Goal: Transaction & Acquisition: Purchase product/service

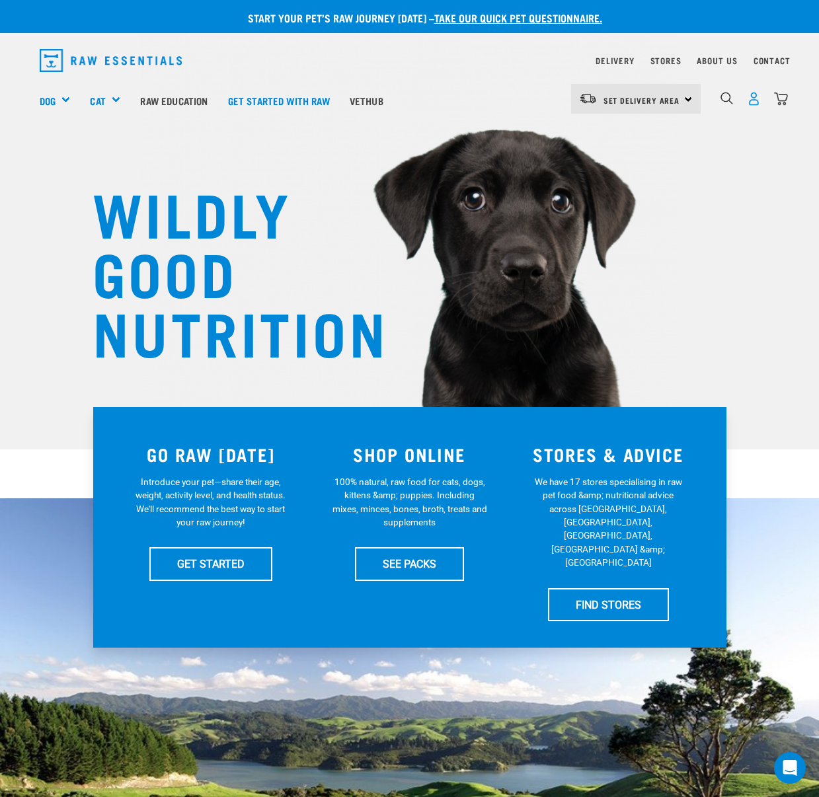
click at [749, 98] on img "dropdown navigation" at bounding box center [754, 99] width 14 height 14
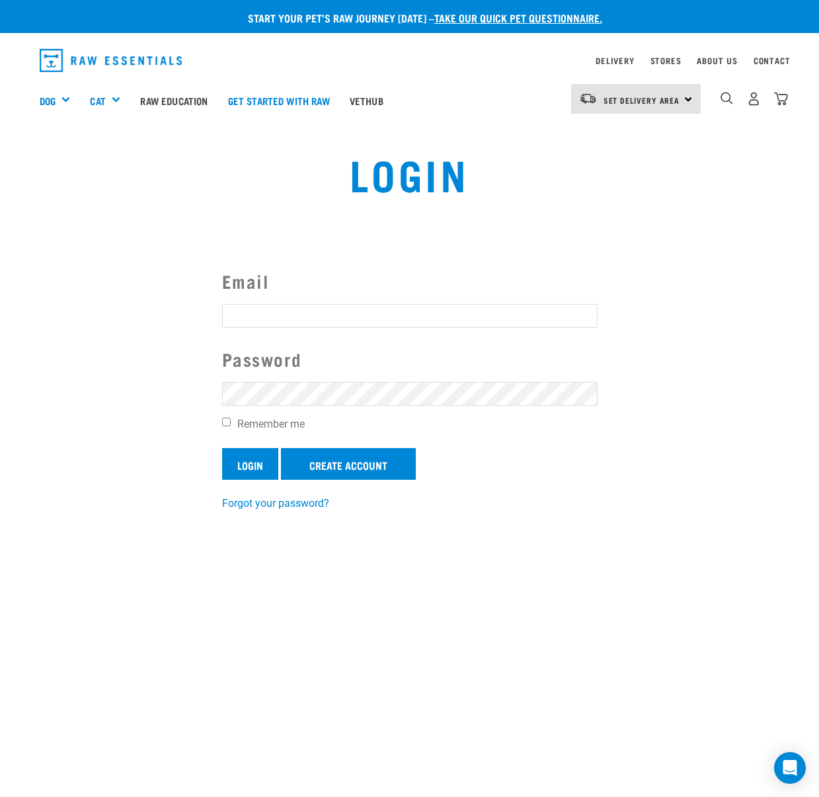
type input "[EMAIL_ADDRESS][DOMAIN_NAME]"
click at [265, 476] on input "Login" at bounding box center [250, 464] width 56 height 32
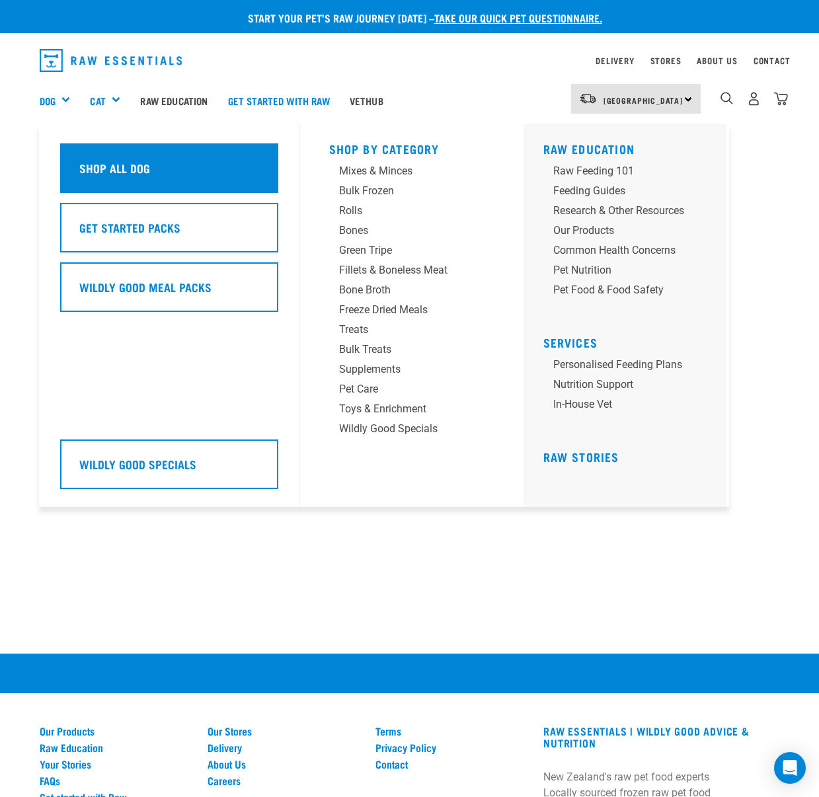
click at [77, 158] on div "Shop All Dog" at bounding box center [169, 168] width 218 height 50
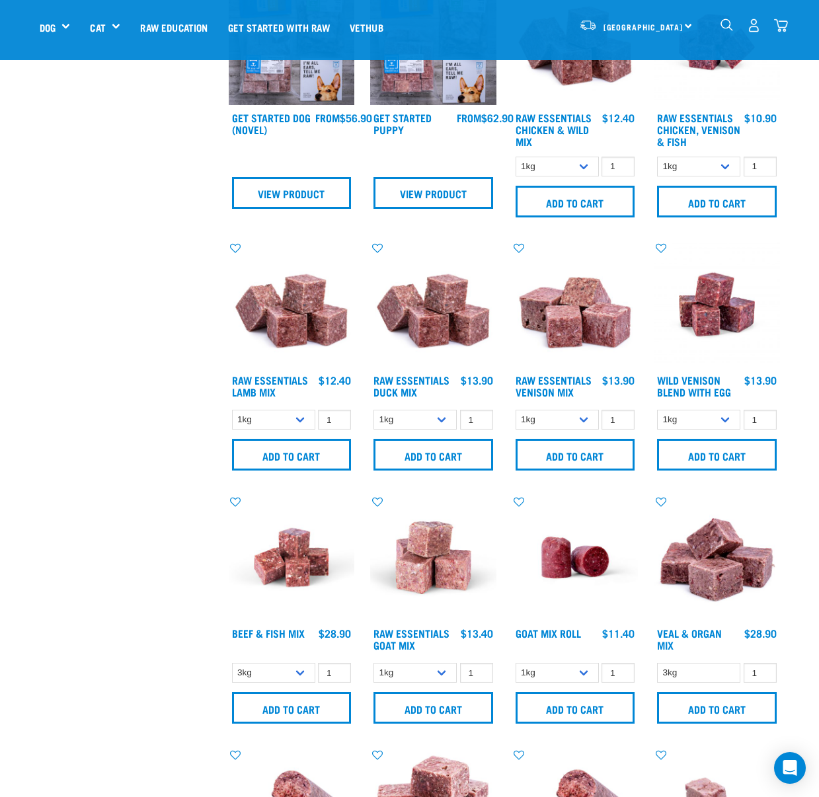
scroll to position [626, 0]
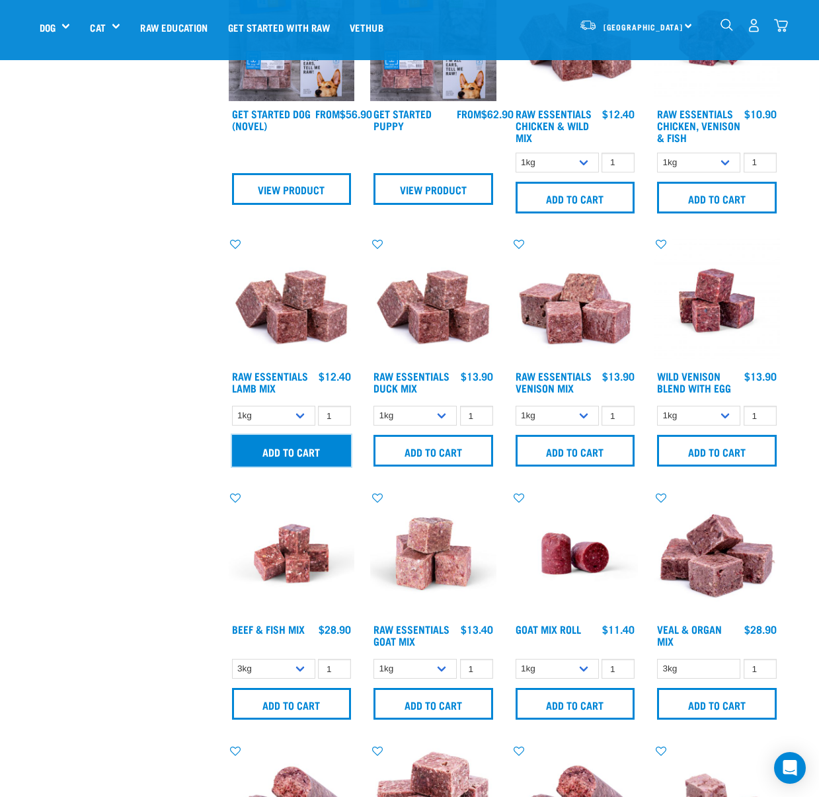
click at [328, 441] on input "Add to cart" at bounding box center [292, 451] width 120 height 32
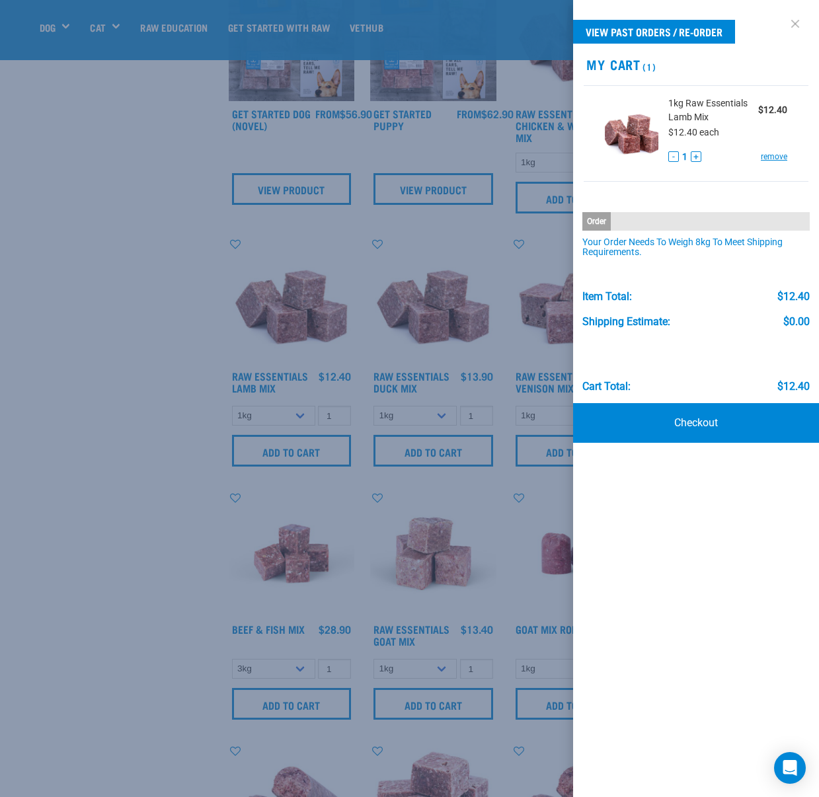
click at [796, 22] on link at bounding box center [794, 23] width 21 height 21
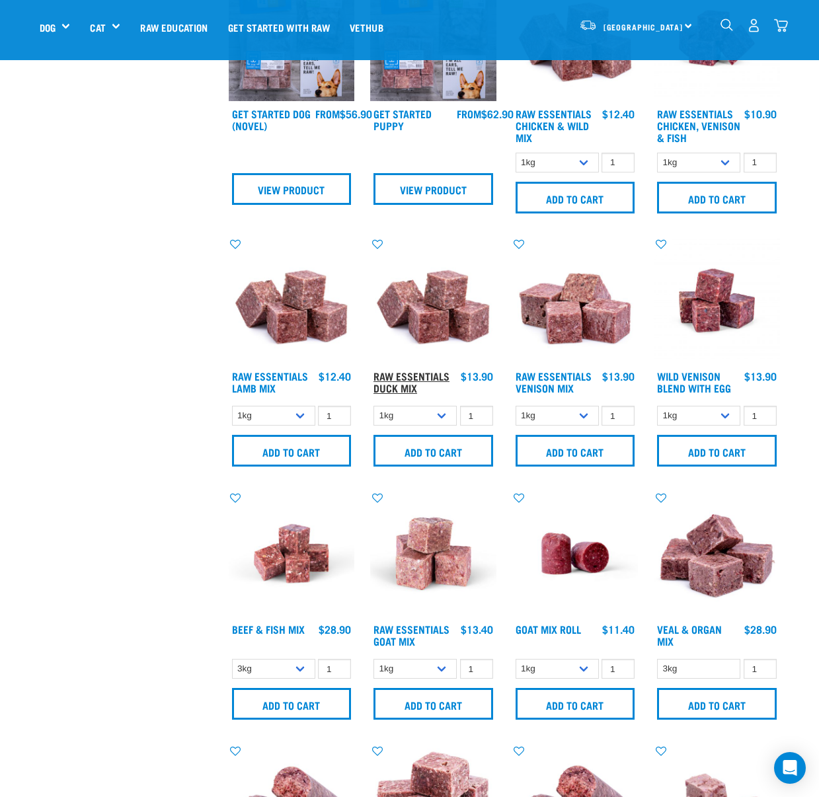
click at [449, 374] on link "Raw Essentials Duck Mix" at bounding box center [411, 382] width 76 height 18
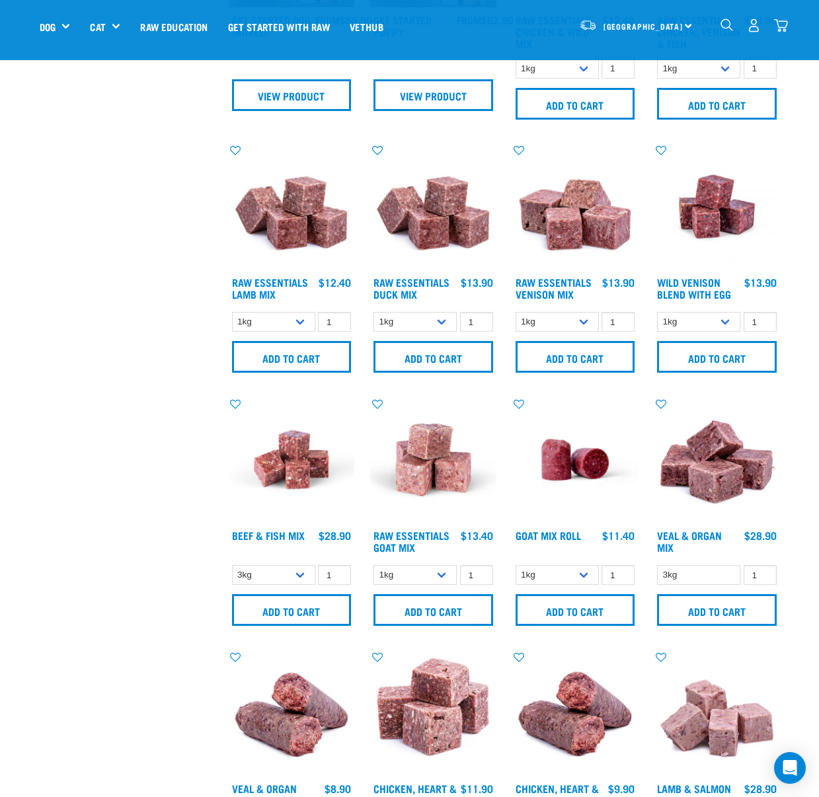
scroll to position [732, 0]
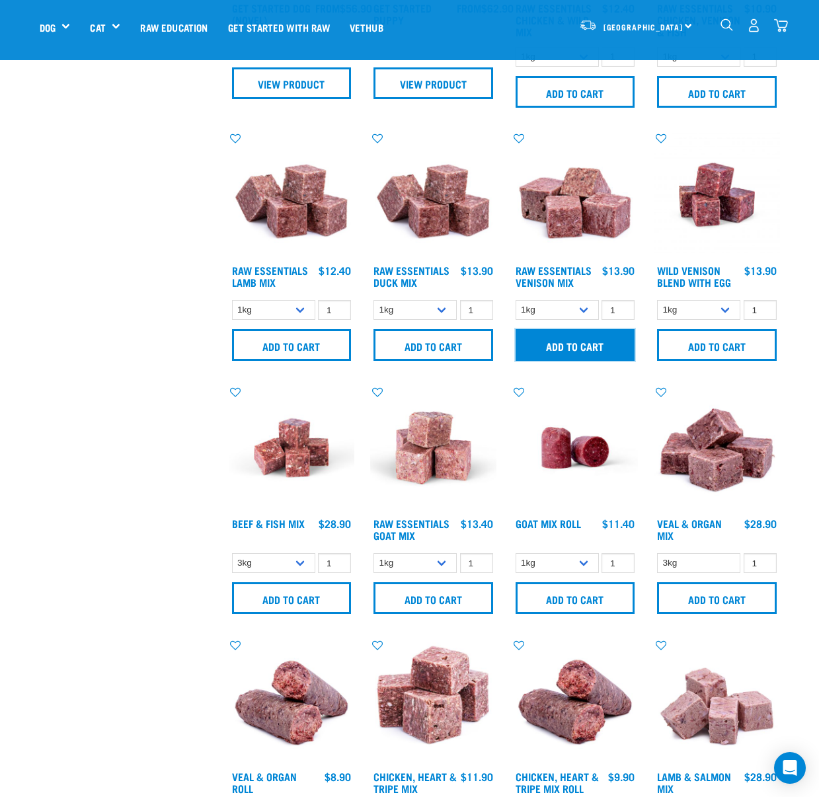
click at [599, 340] on input "Add to cart" at bounding box center [575, 345] width 120 height 32
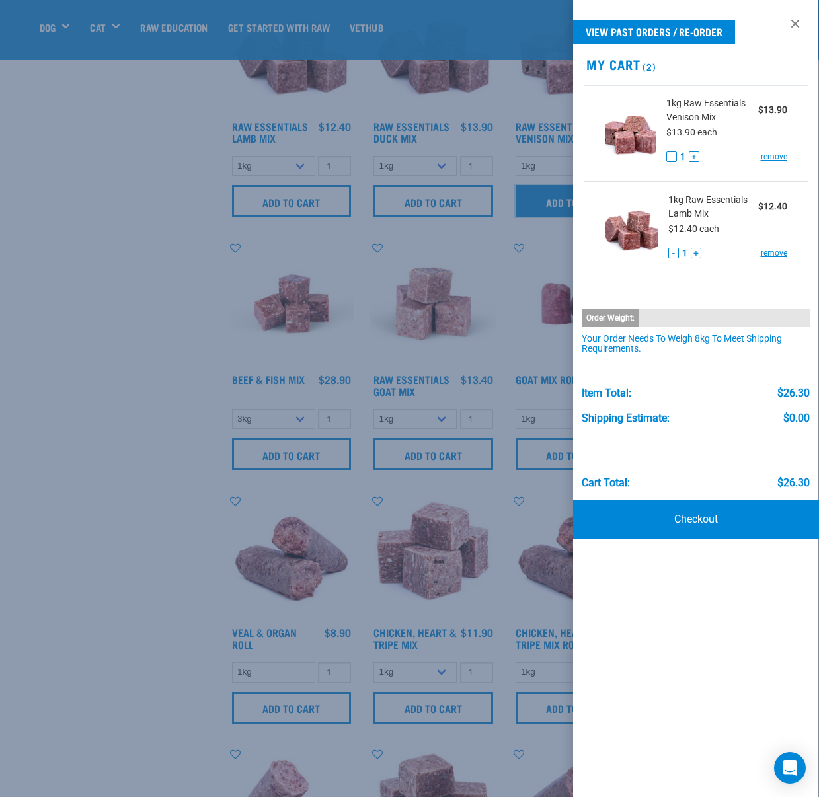
scroll to position [878, 0]
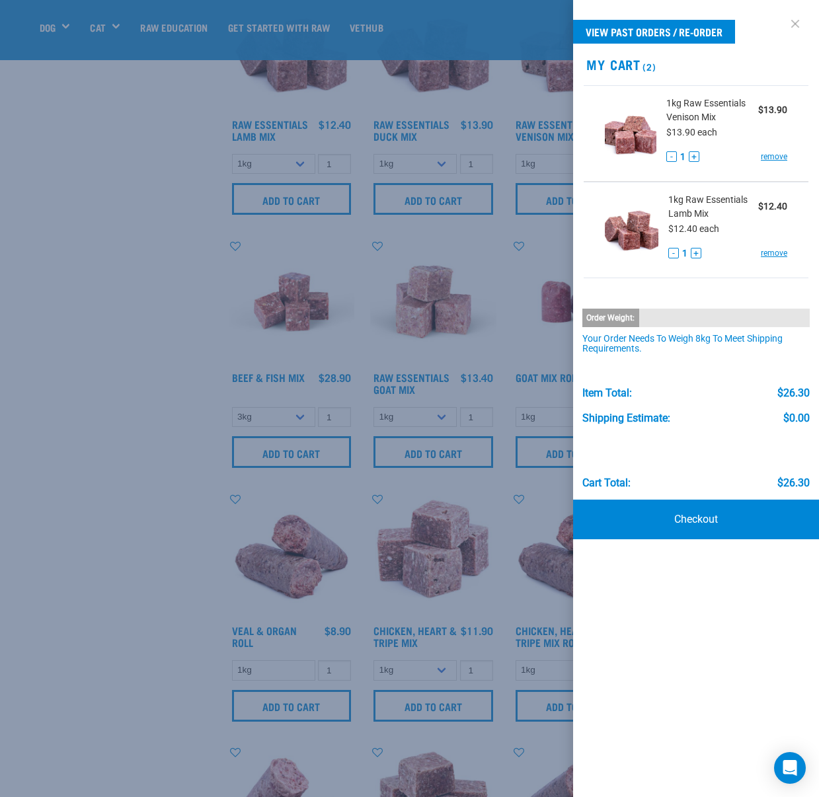
click at [796, 26] on link at bounding box center [794, 23] width 21 height 21
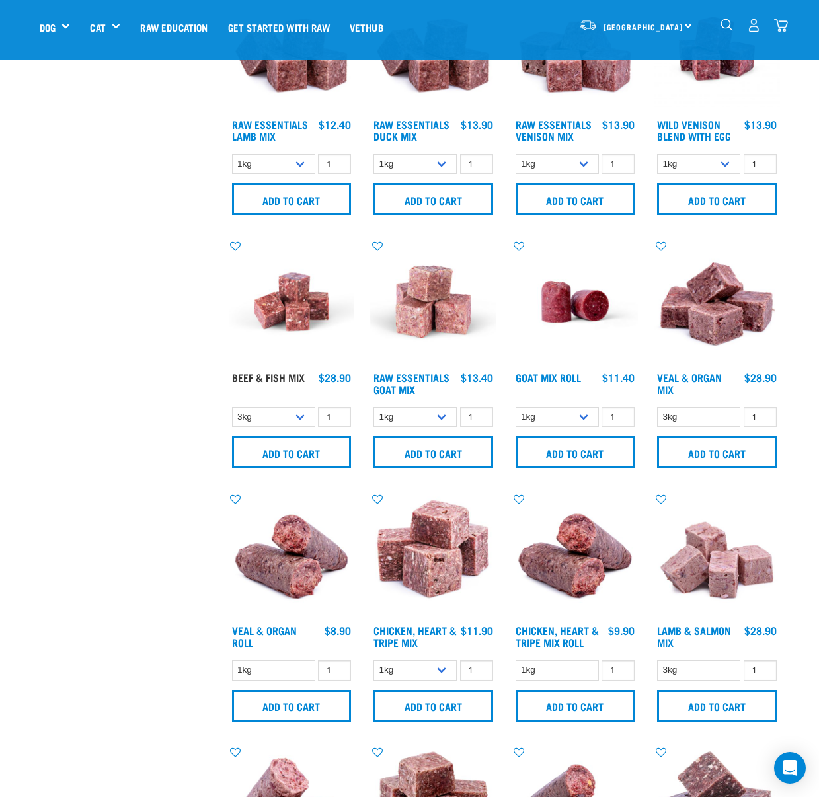
click at [296, 375] on link "Beef & Fish Mix" at bounding box center [268, 377] width 73 height 6
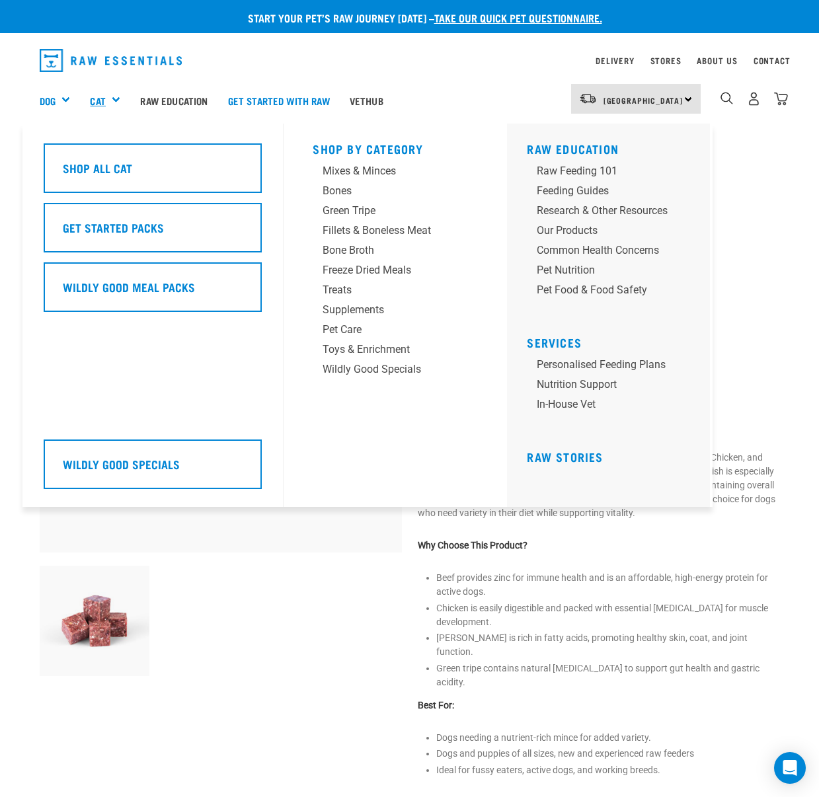
scroll to position [6, 0]
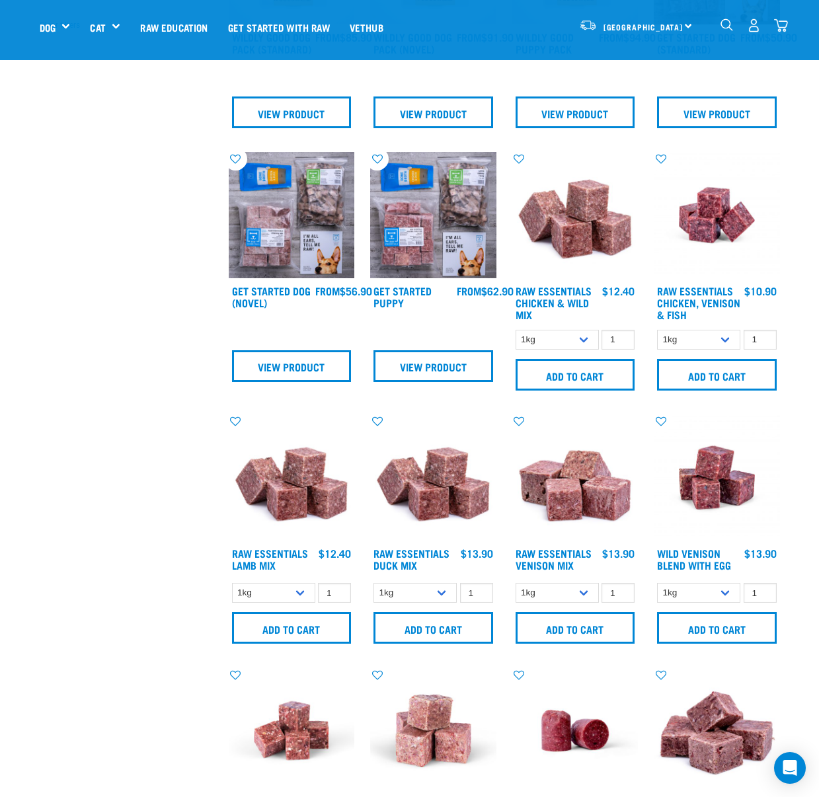
scroll to position [456, 0]
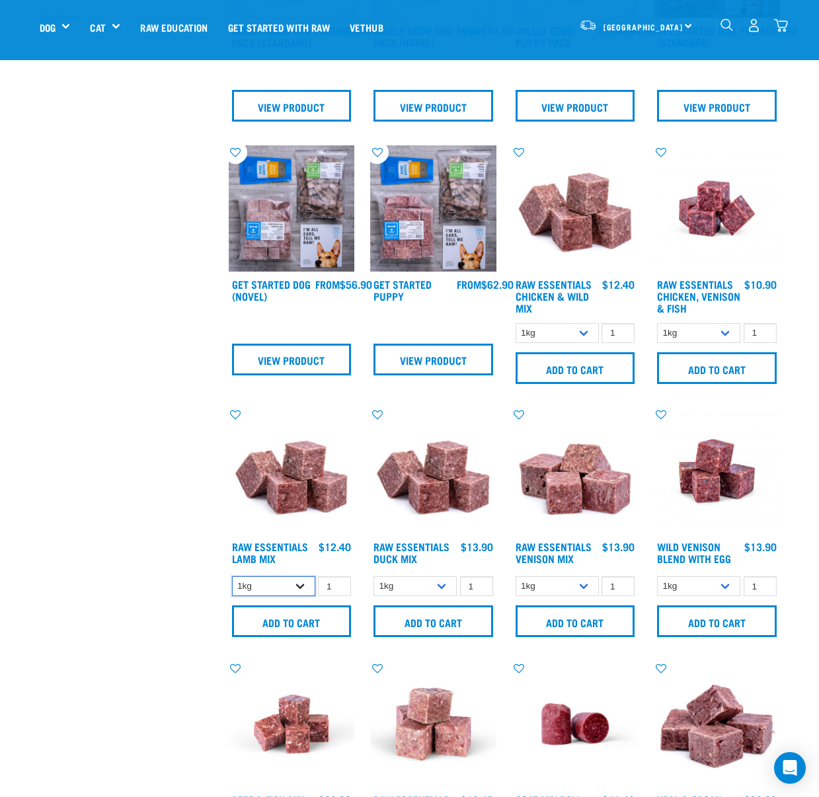
click at [299, 583] on select "1kg 3kg Bulk (10kg)" at bounding box center [273, 586] width 83 height 20
select select "24"
click at [313, 612] on input "Add to cart" at bounding box center [292, 621] width 120 height 32
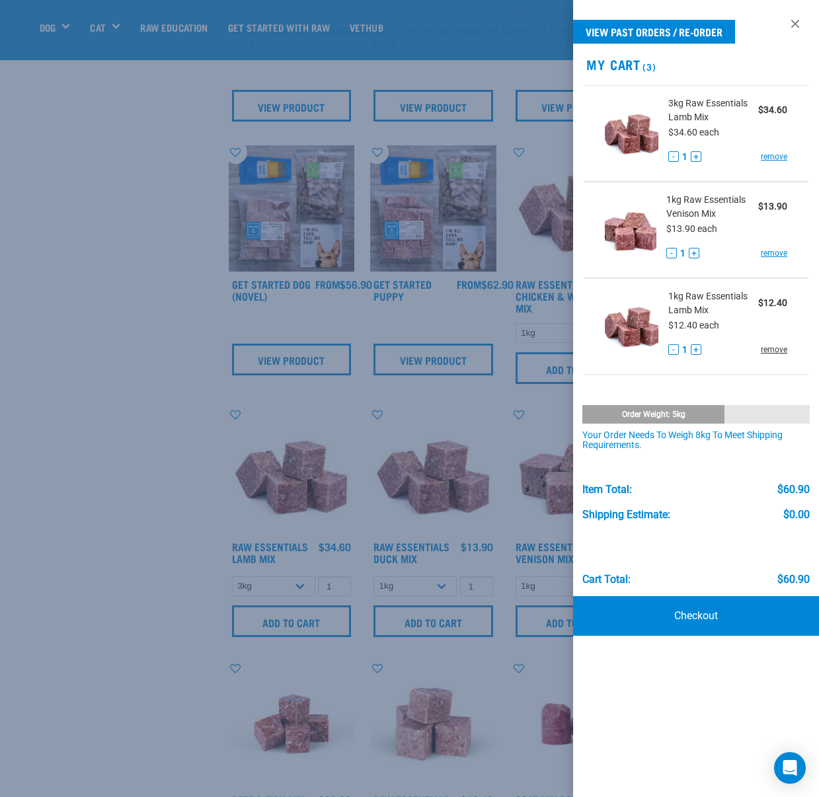
click at [775, 346] on link "remove" at bounding box center [774, 350] width 26 height 12
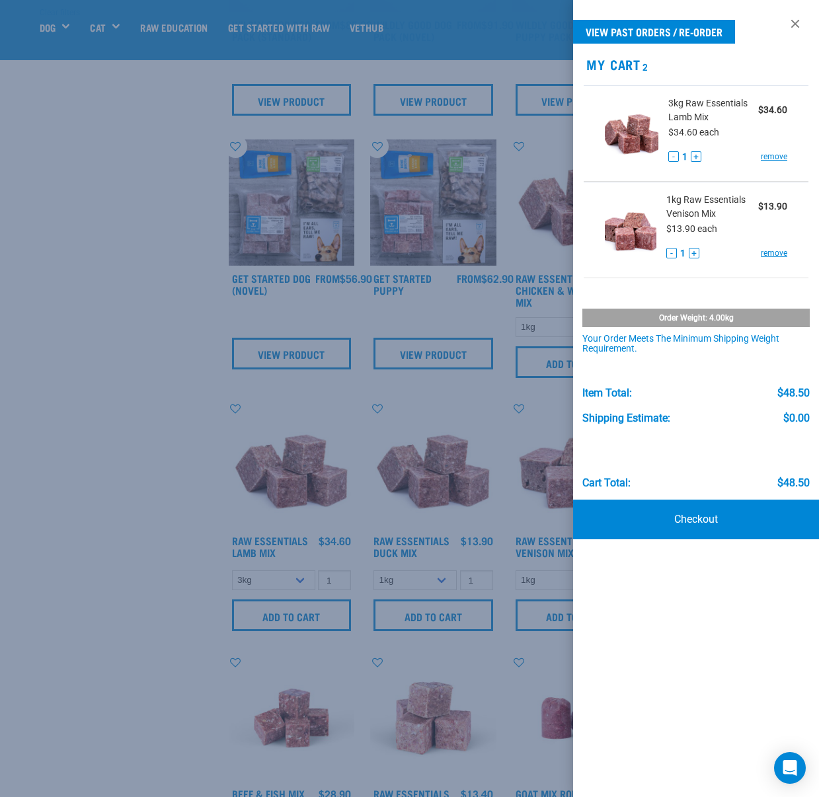
scroll to position [464, 0]
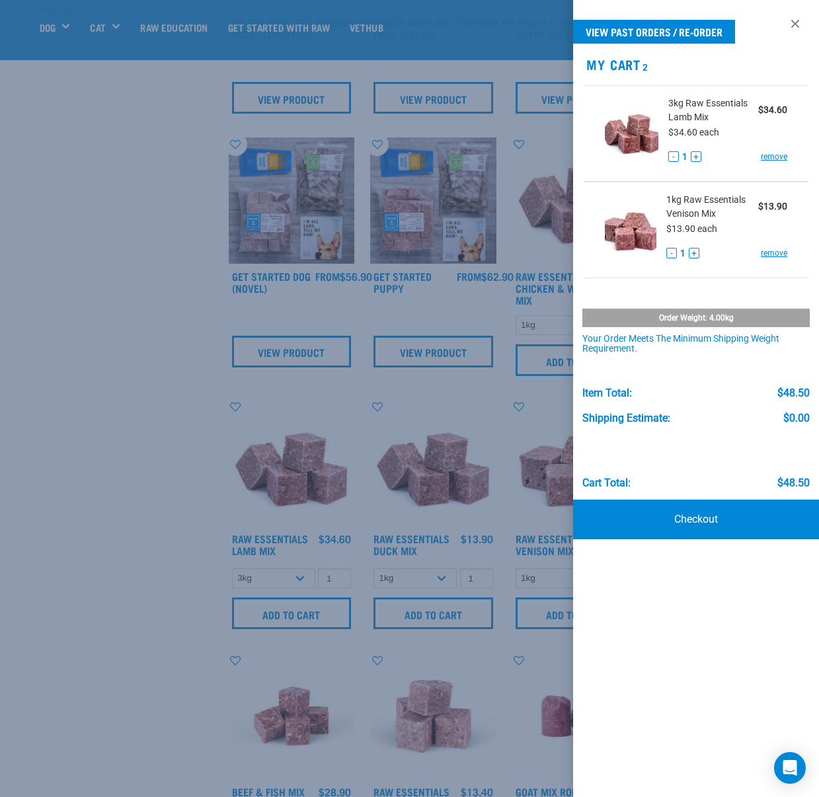
click at [397, 314] on div at bounding box center [409, 398] width 819 height 797
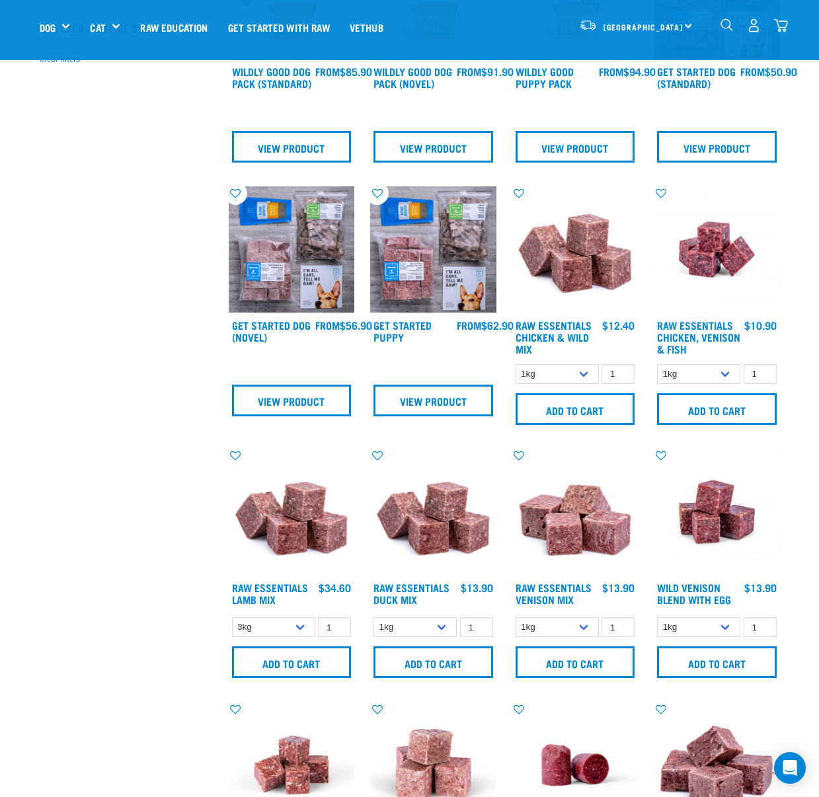
scroll to position [414, 0]
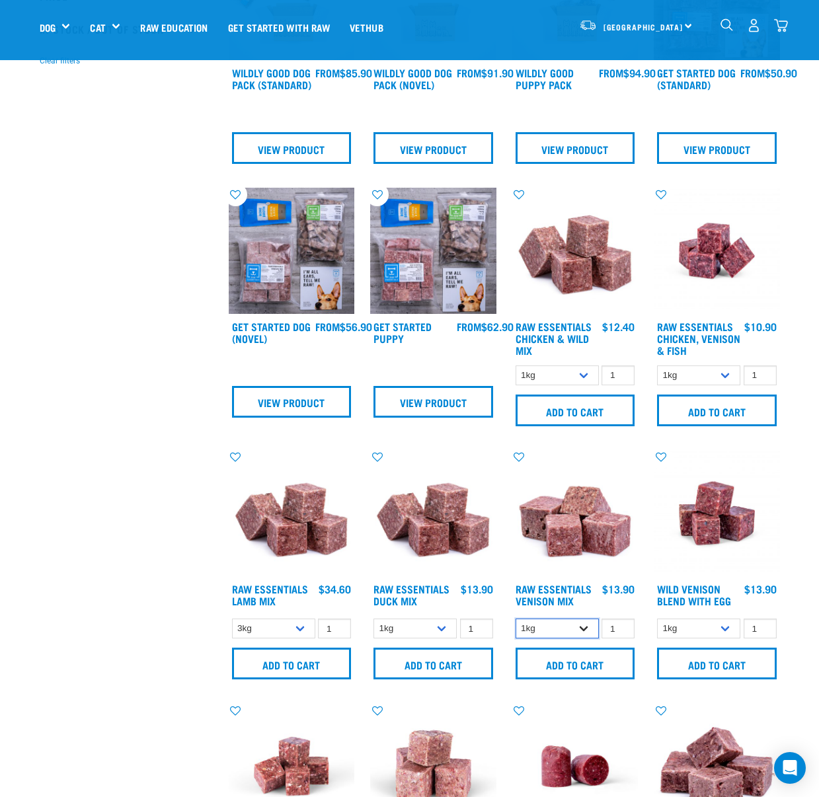
click at [589, 627] on select "1kg 3kg Bulk (20kg)" at bounding box center [556, 629] width 83 height 20
select select "712"
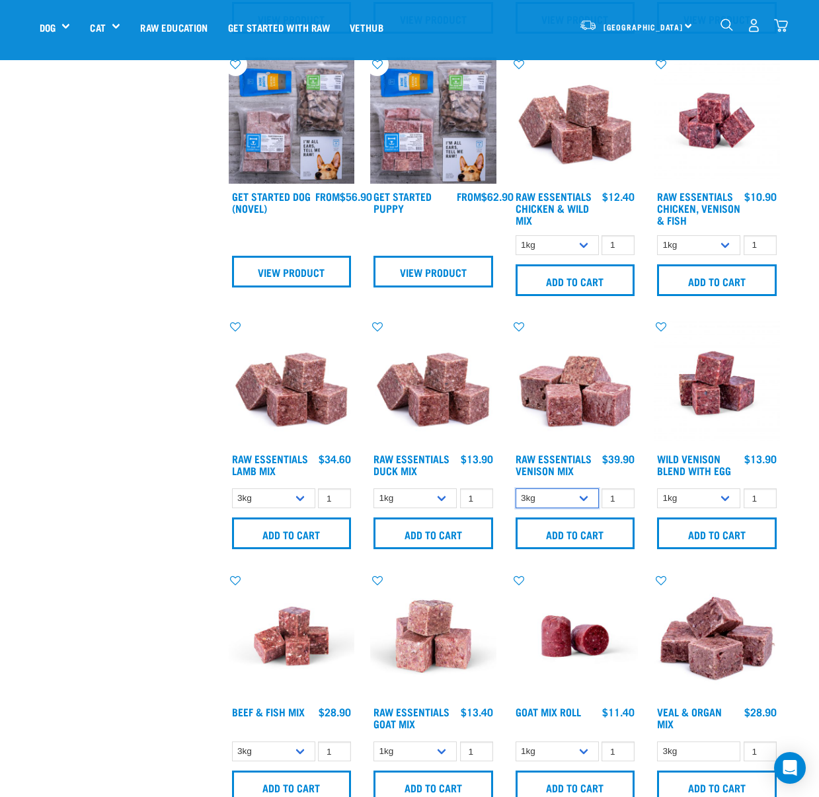
scroll to position [556, 0]
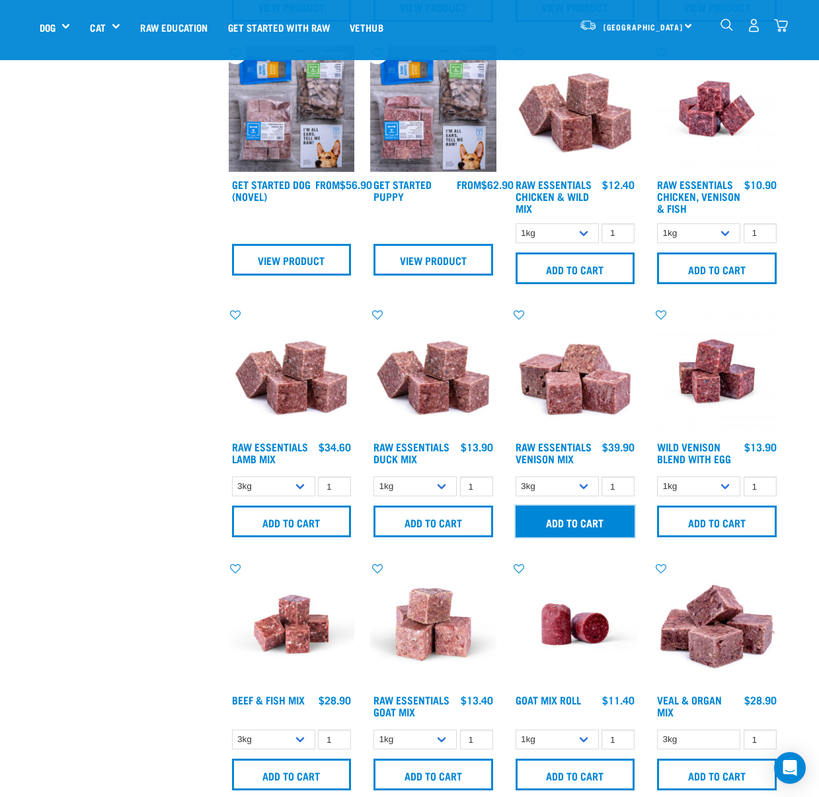
click at [567, 525] on input "Add to cart" at bounding box center [575, 522] width 120 height 32
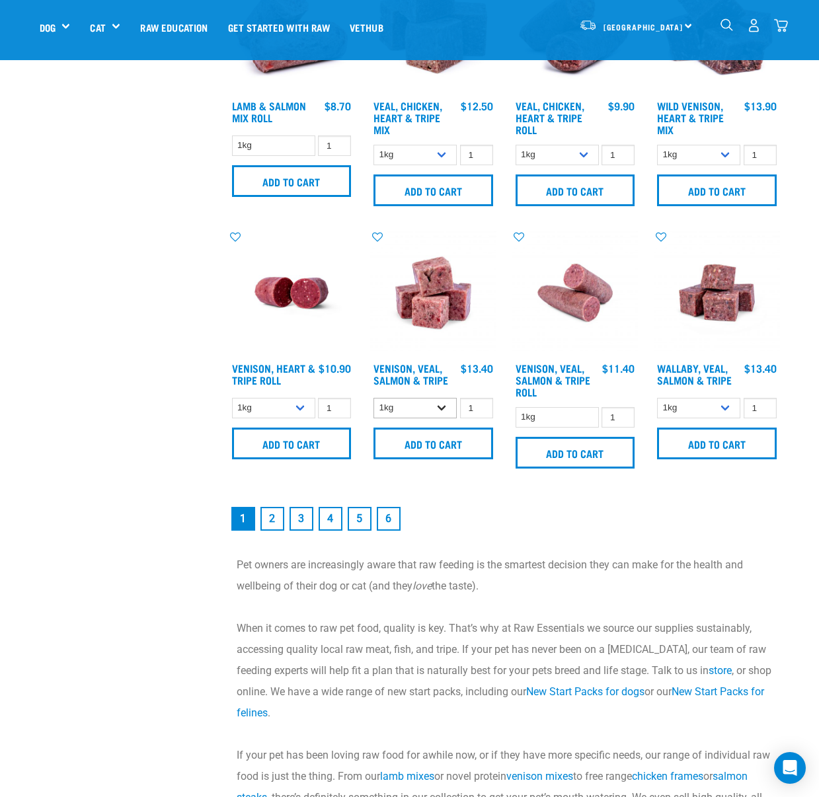
scroll to position [1661, 0]
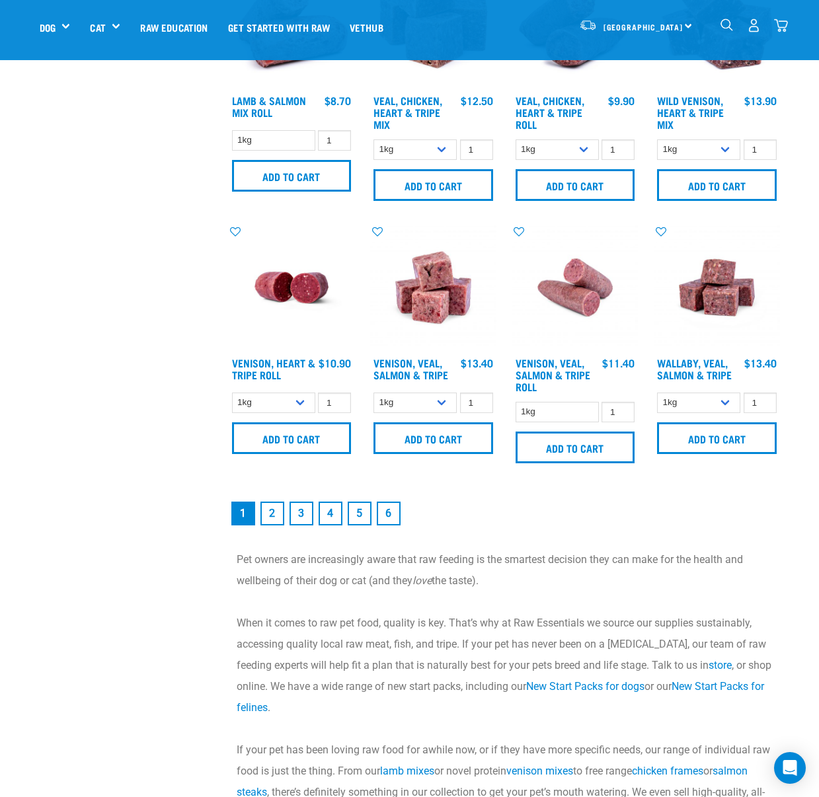
click at [271, 513] on link "2" at bounding box center [272, 514] width 24 height 24
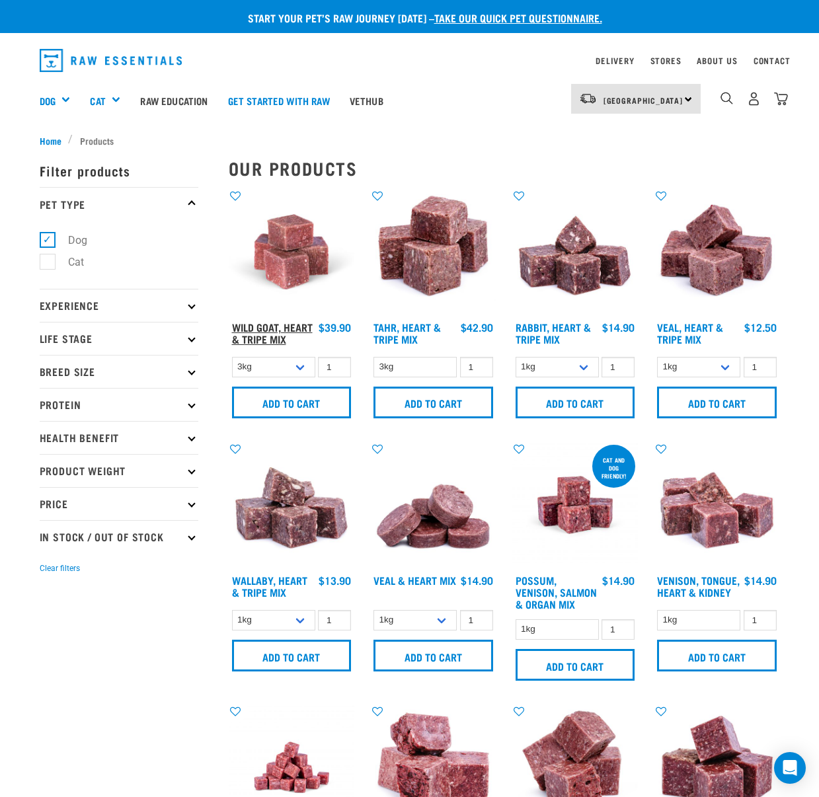
click at [302, 330] on link "Wild Goat, Heart & Tripe Mix" at bounding box center [272, 333] width 81 height 18
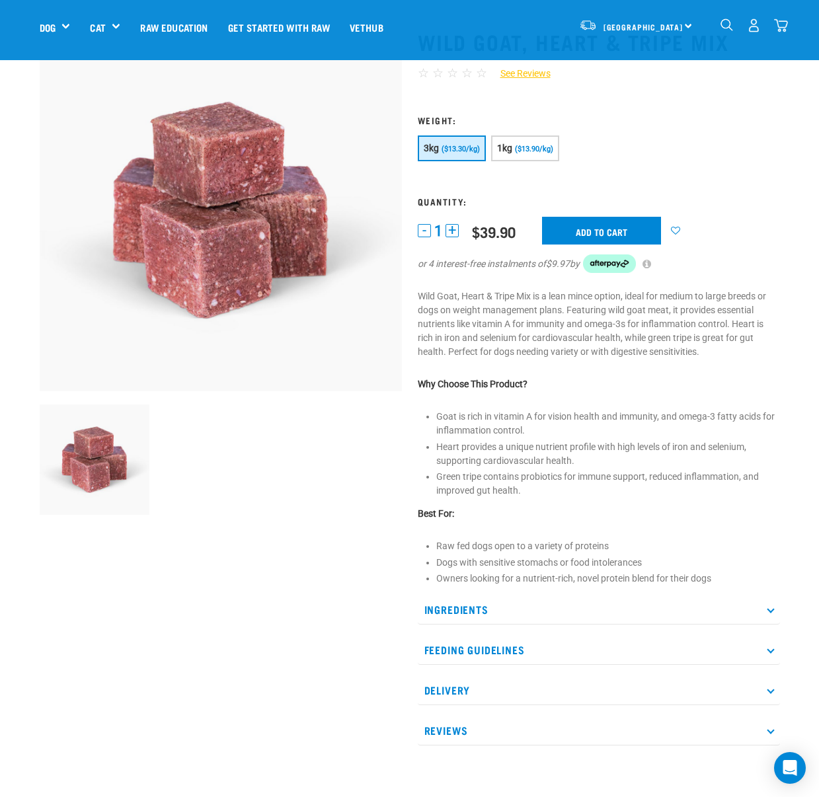
scroll to position [63, 0]
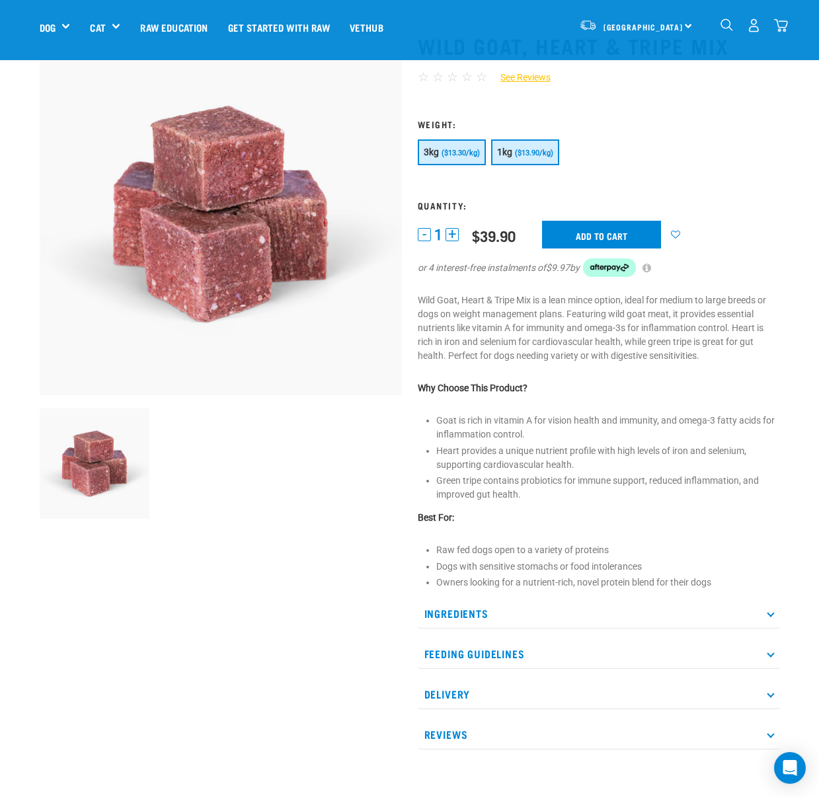
click at [511, 151] on span "1kg" at bounding box center [505, 152] width 16 height 11
click at [570, 239] on input "Add to cart" at bounding box center [601, 235] width 119 height 28
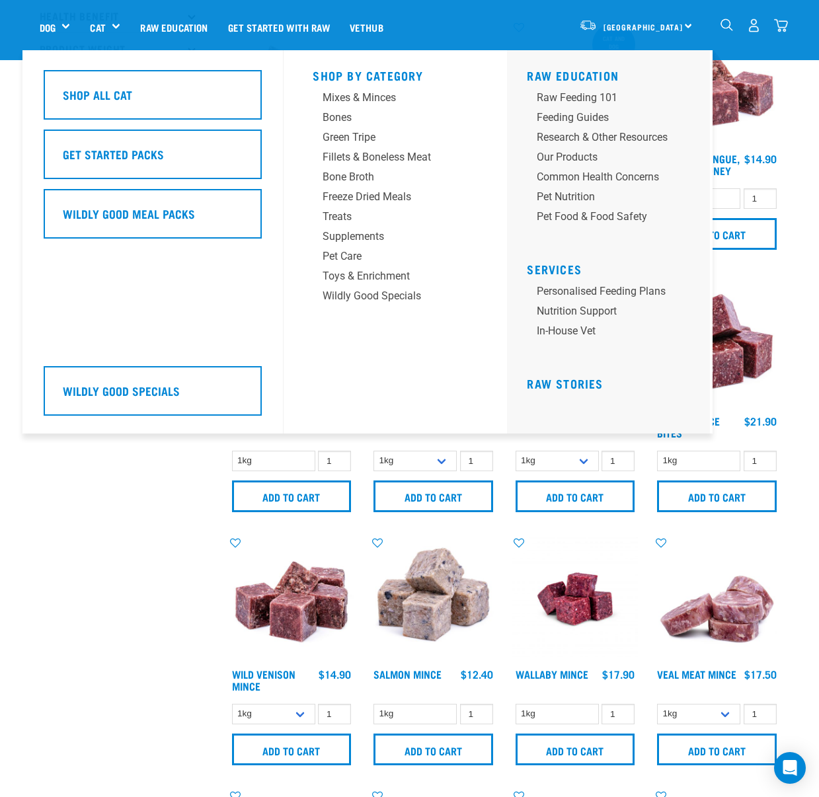
scroll to position [329, 0]
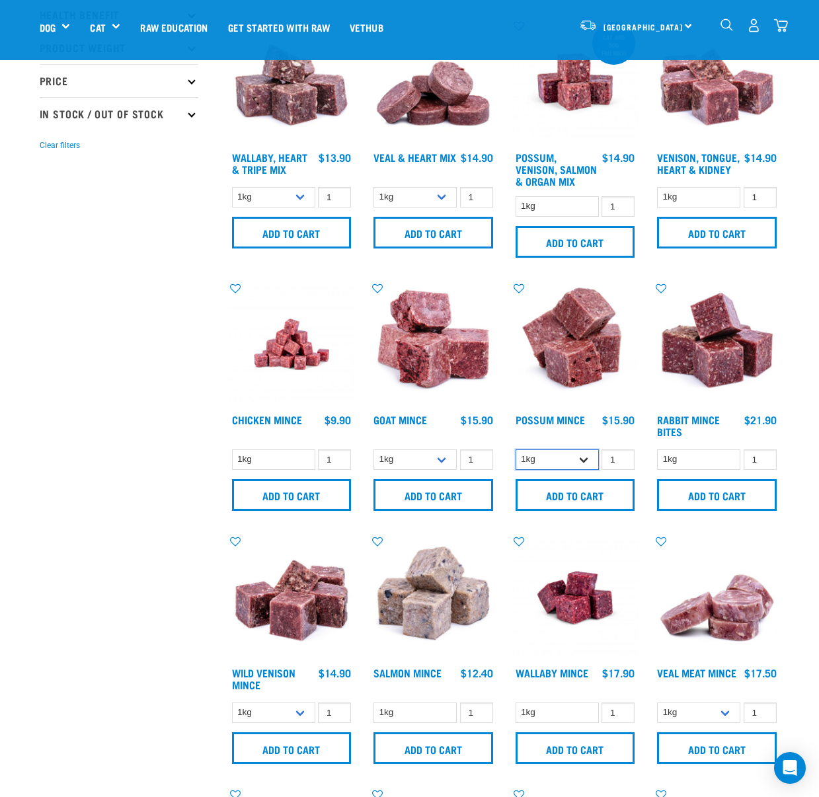
click at [584, 461] on select "1kg 3kg" at bounding box center [556, 459] width 83 height 20
select select "457"
click at [567, 412] on div "Possum Mince $15.90 $45.90" at bounding box center [575, 426] width 126 height 29
click at [567, 416] on link "Possum Mince" at bounding box center [549, 419] width 69 height 6
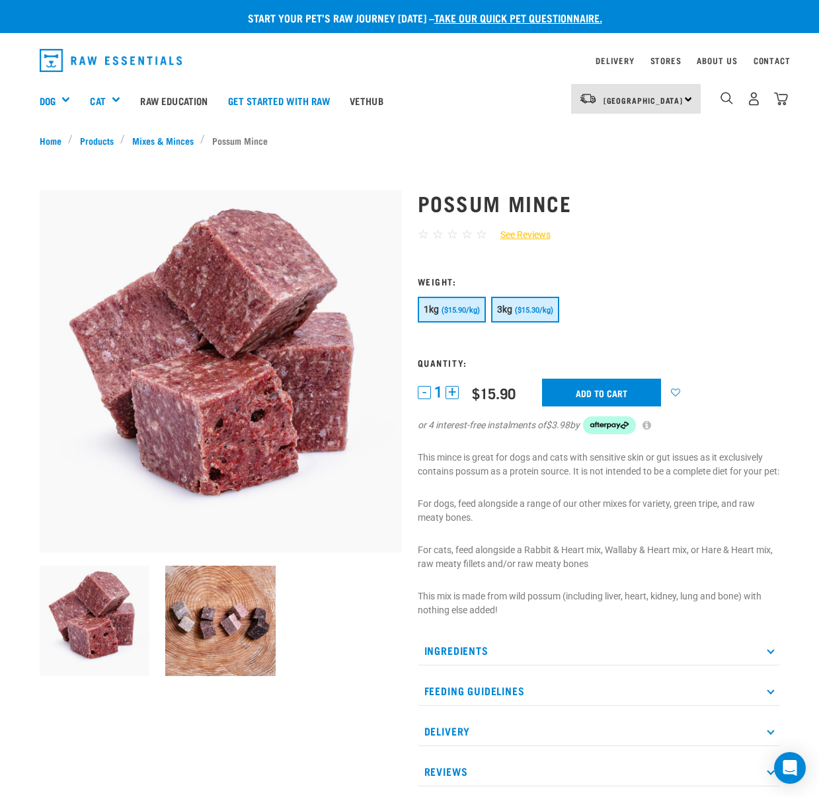
click at [504, 310] on span "3kg" at bounding box center [505, 309] width 16 height 11
click at [593, 385] on input "Add to cart" at bounding box center [601, 393] width 119 height 28
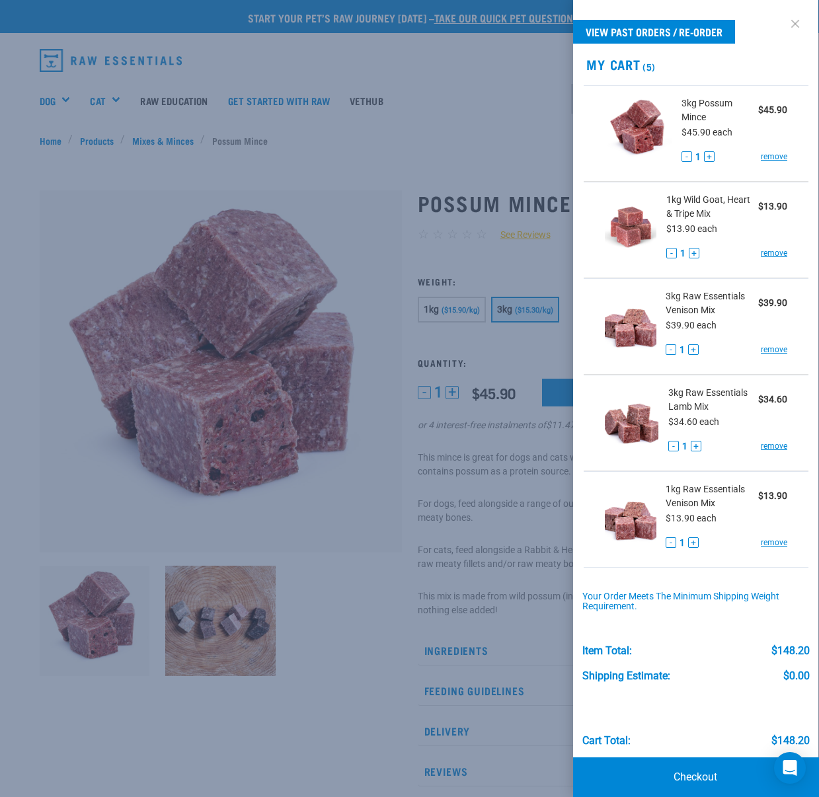
click at [802, 24] on link at bounding box center [794, 23] width 21 height 21
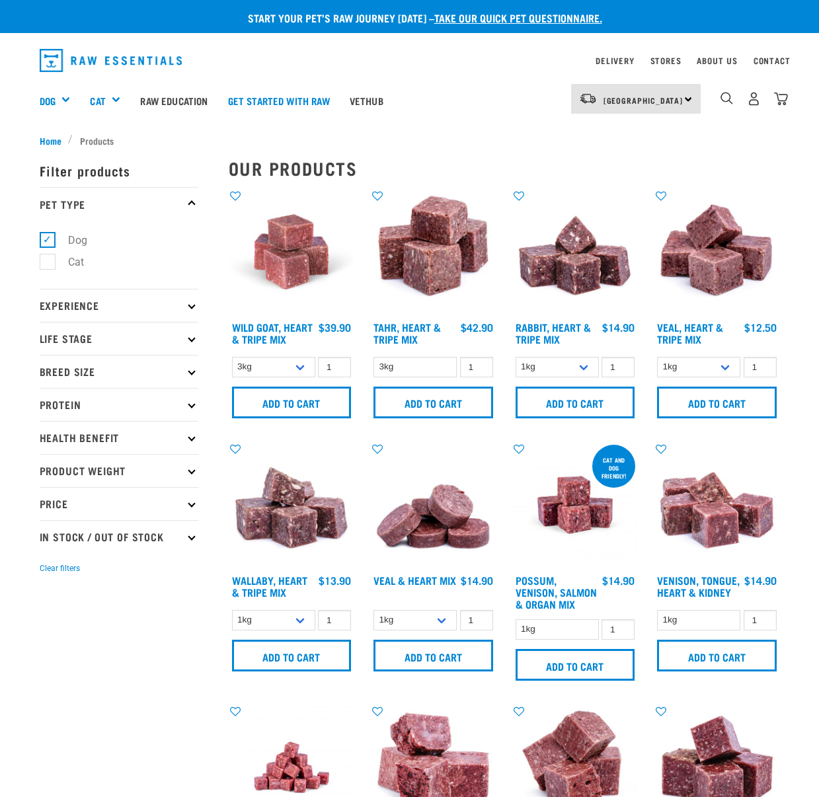
select select "457"
click at [788, 100] on div "[GEOGRAPHIC_DATA] [GEOGRAPHIC_DATA] [GEOGRAPHIC_DATA] Dog Shop All Dog Get Star…" at bounding box center [409, 100] width 761 height 53
click at [786, 100] on img "dropdown navigation" at bounding box center [781, 99] width 14 height 14
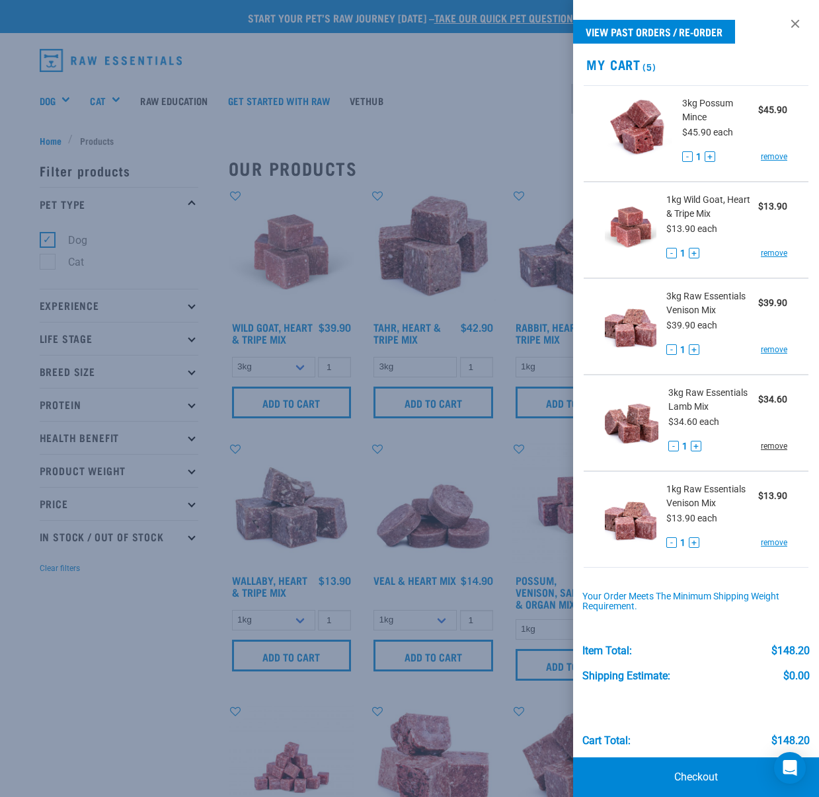
click at [768, 445] on link "remove" at bounding box center [774, 446] width 26 height 12
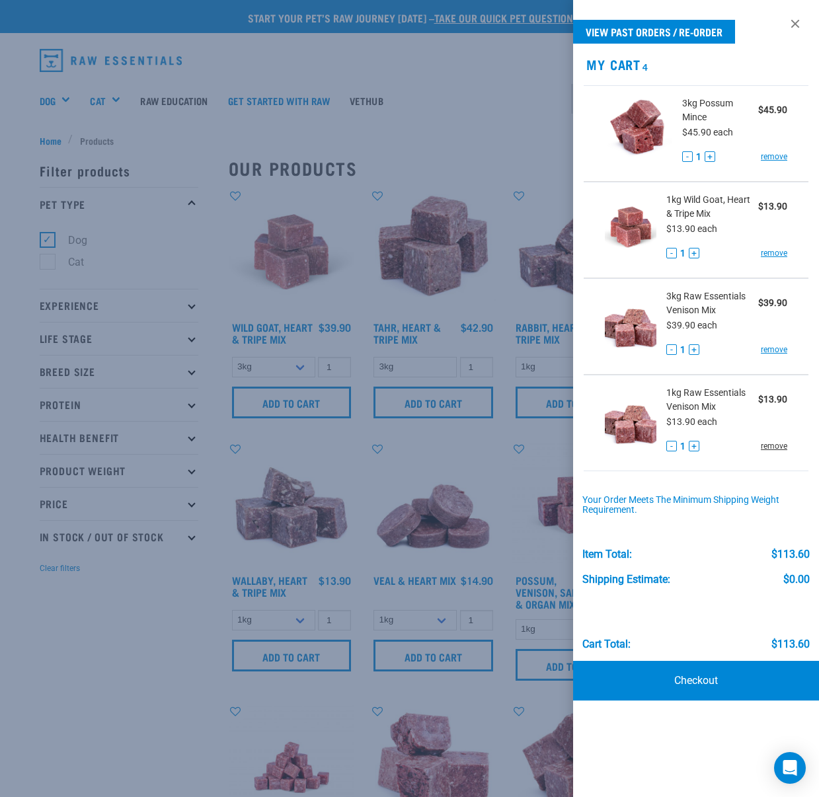
click at [767, 446] on link "remove" at bounding box center [774, 446] width 26 height 12
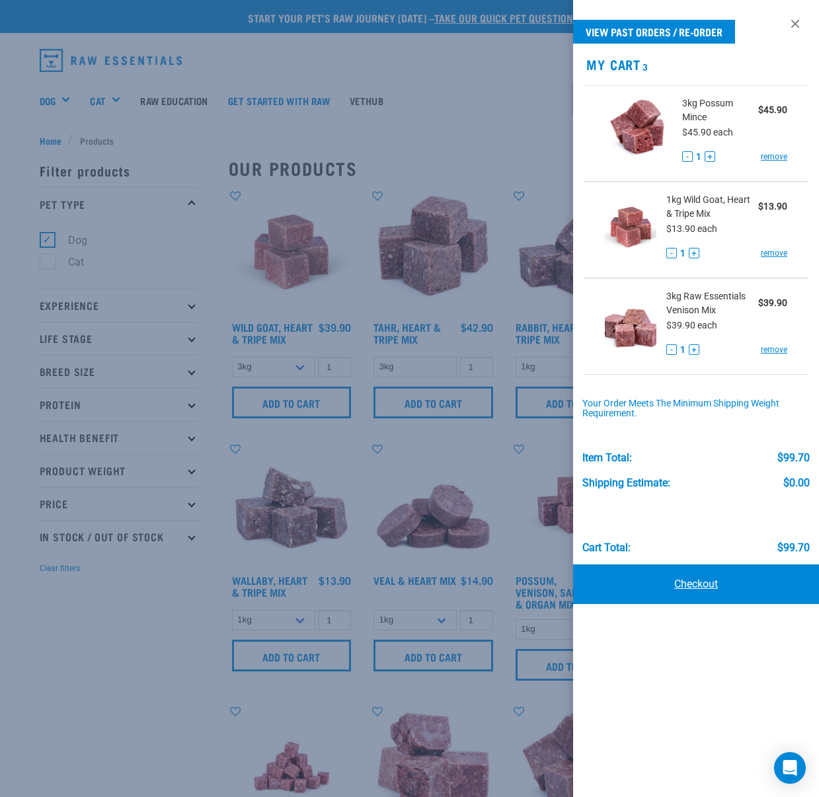
click at [689, 588] on link "Checkout" at bounding box center [696, 584] width 246 height 40
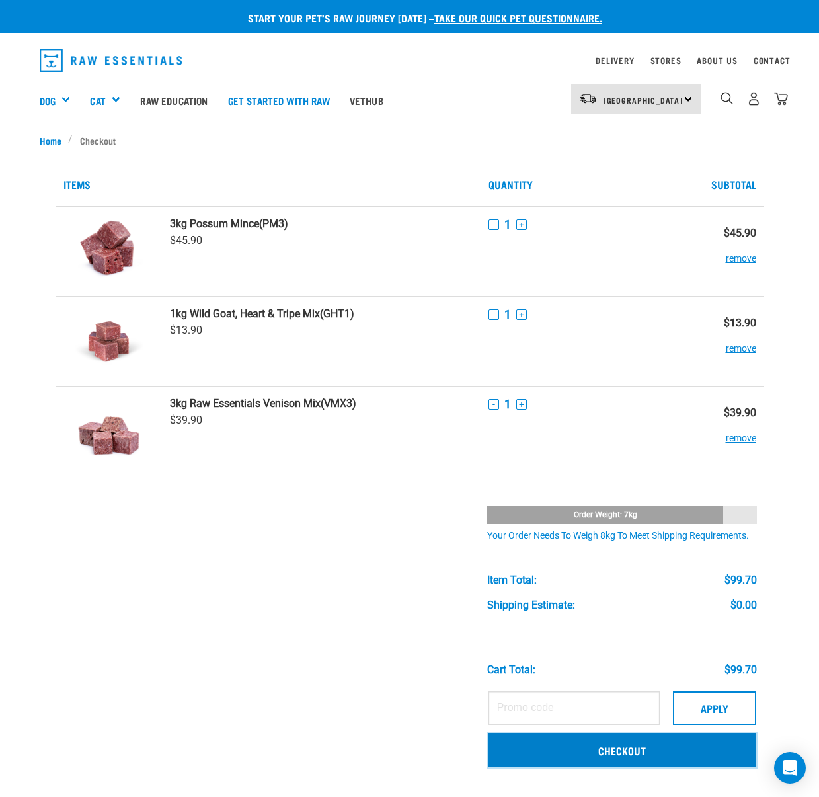
click at [629, 747] on link "Checkout" at bounding box center [622, 750] width 268 height 34
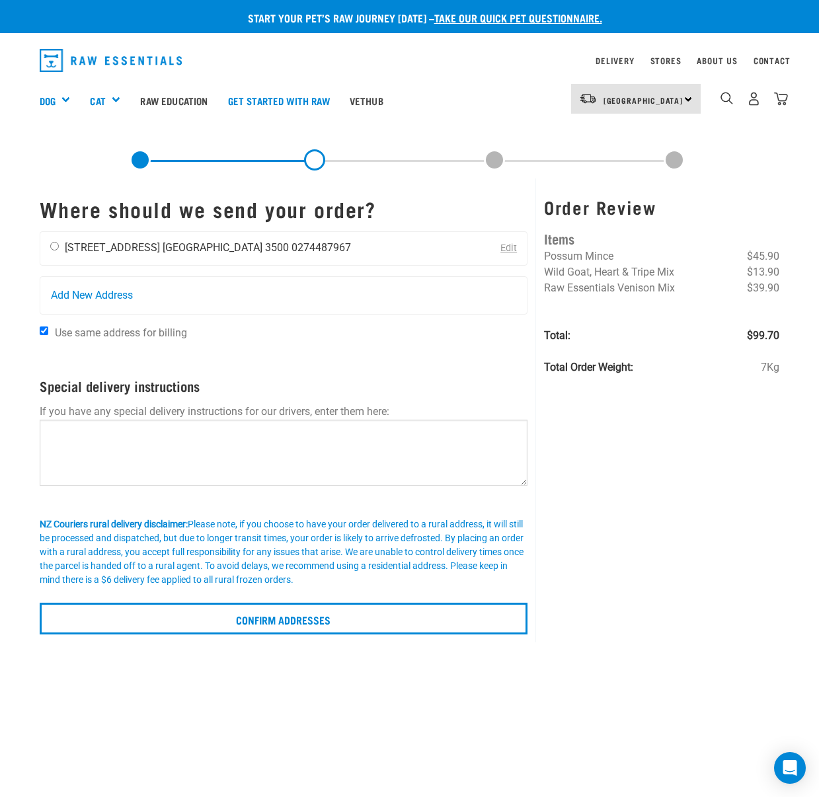
click at [56, 250] on div "Alia Finn 201 Karaka Road Waikato 3500 0274487967" at bounding box center [200, 248] width 320 height 33
click at [55, 245] on input "radio" at bounding box center [54, 246] width 9 height 9
radio input "true"
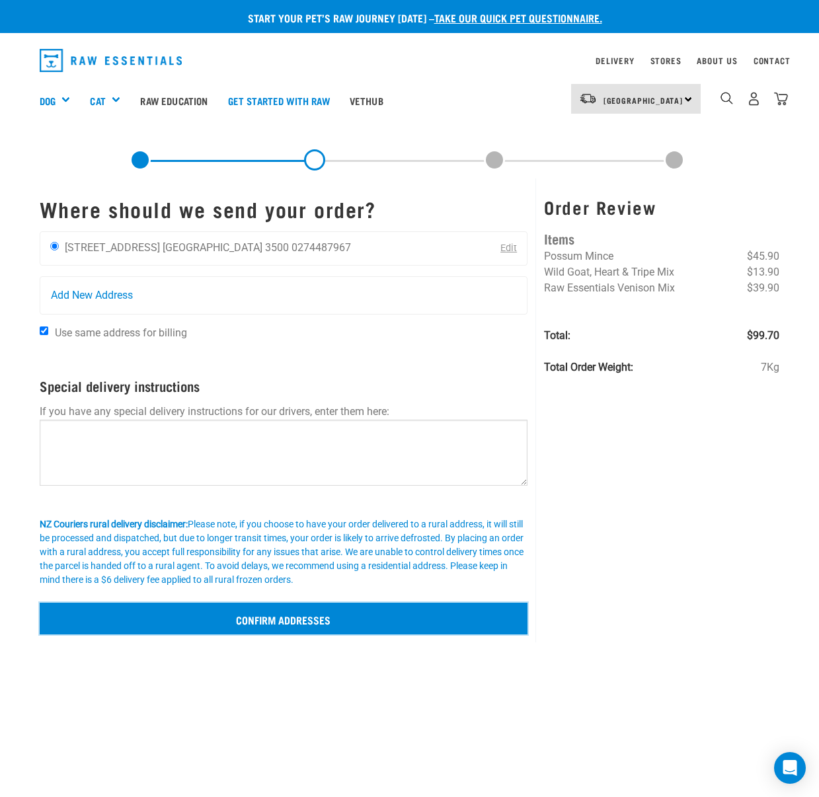
drag, startPoint x: 287, startPoint y: 611, endPoint x: 280, endPoint y: 603, distance: 10.3
click at [286, 610] on input "Confirm addresses" at bounding box center [284, 619] width 488 height 32
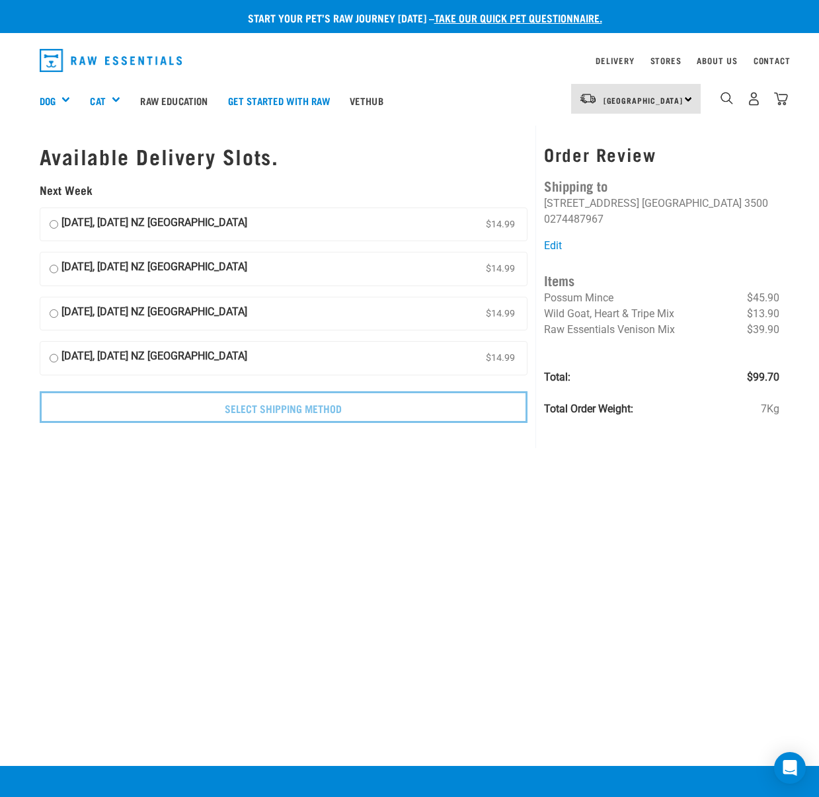
click at [53, 225] on input "[DATE], [DATE] NZ [GEOGRAPHIC_DATA] $14.99" at bounding box center [54, 225] width 9 height 20
radio input "true"
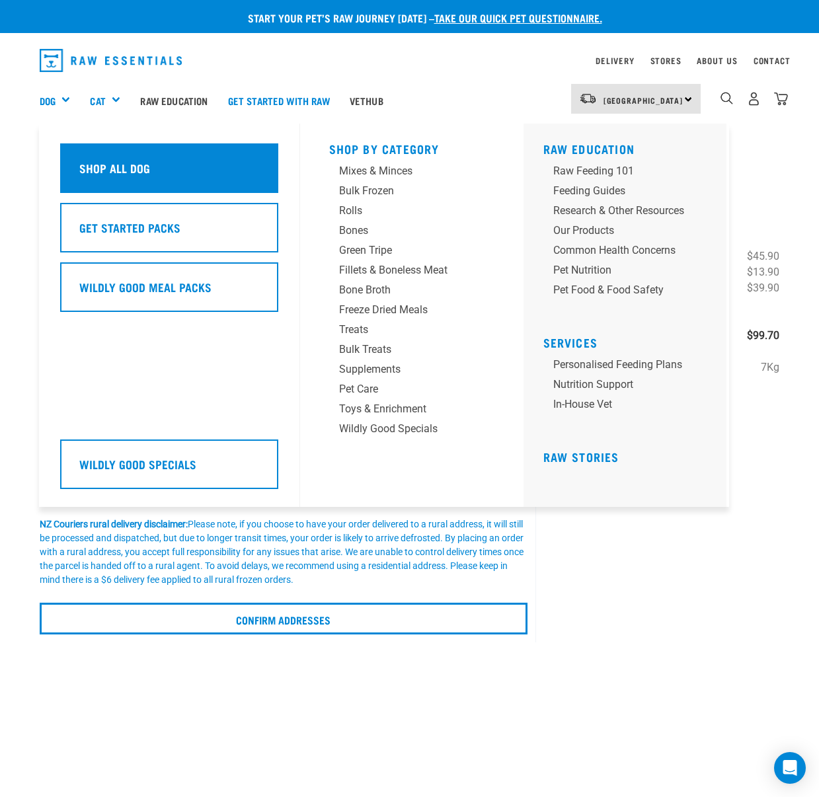
click at [96, 159] on h5 "Shop All Dog" at bounding box center [114, 167] width 71 height 17
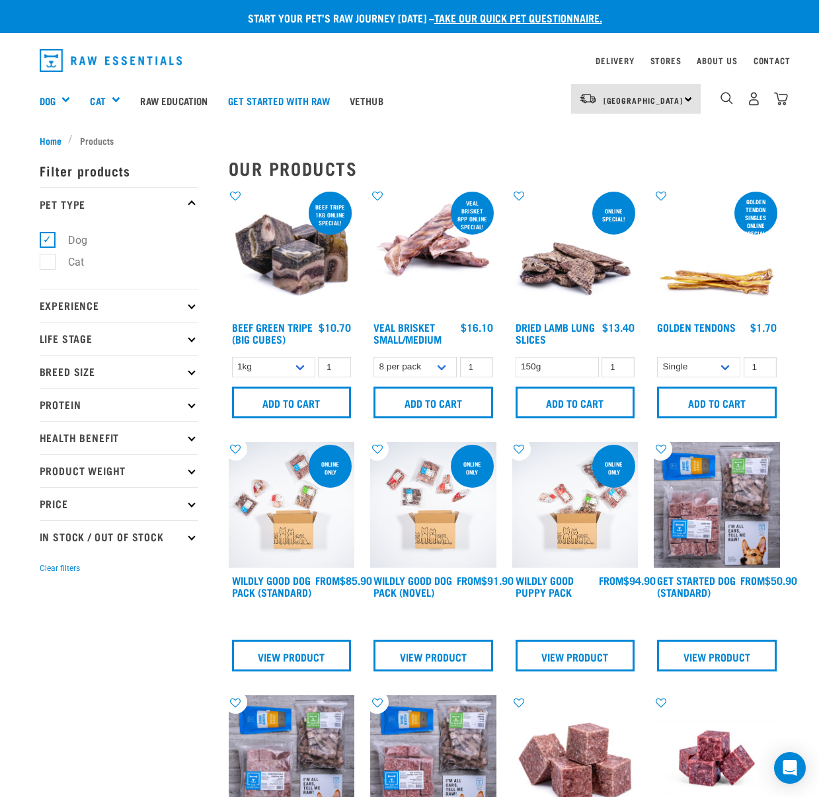
click at [783, 100] on img "dropdown navigation" at bounding box center [781, 99] width 14 height 14
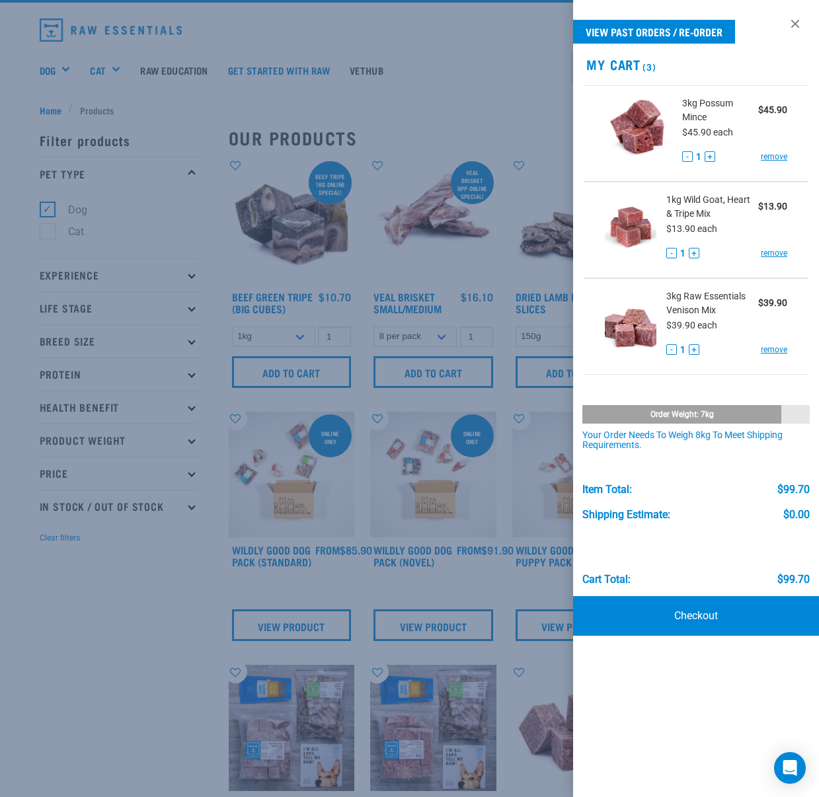
scroll to position [33, 0]
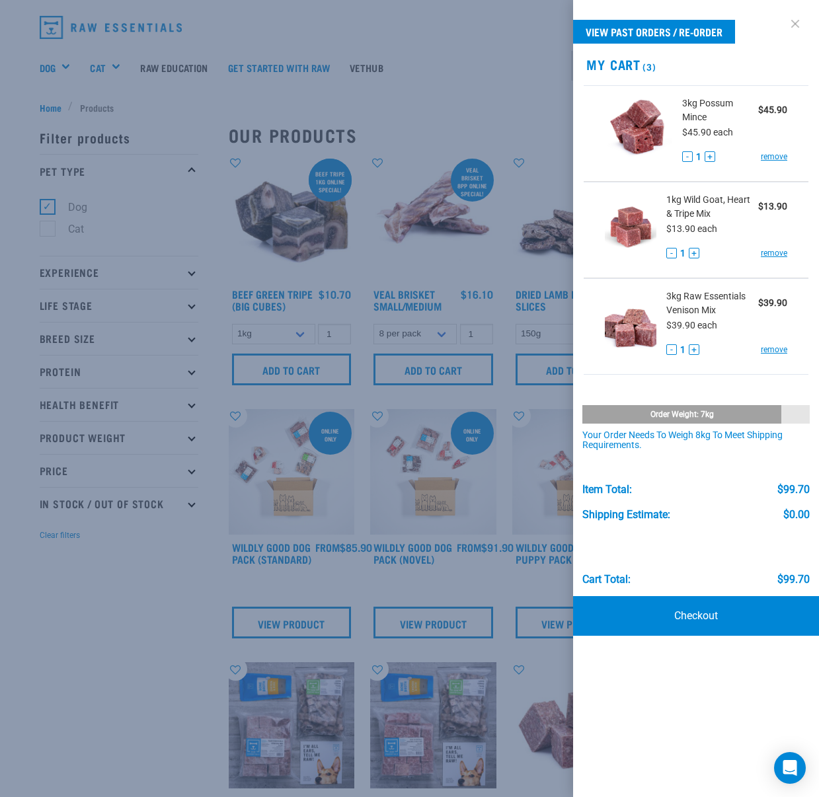
click at [799, 21] on link at bounding box center [794, 23] width 21 height 21
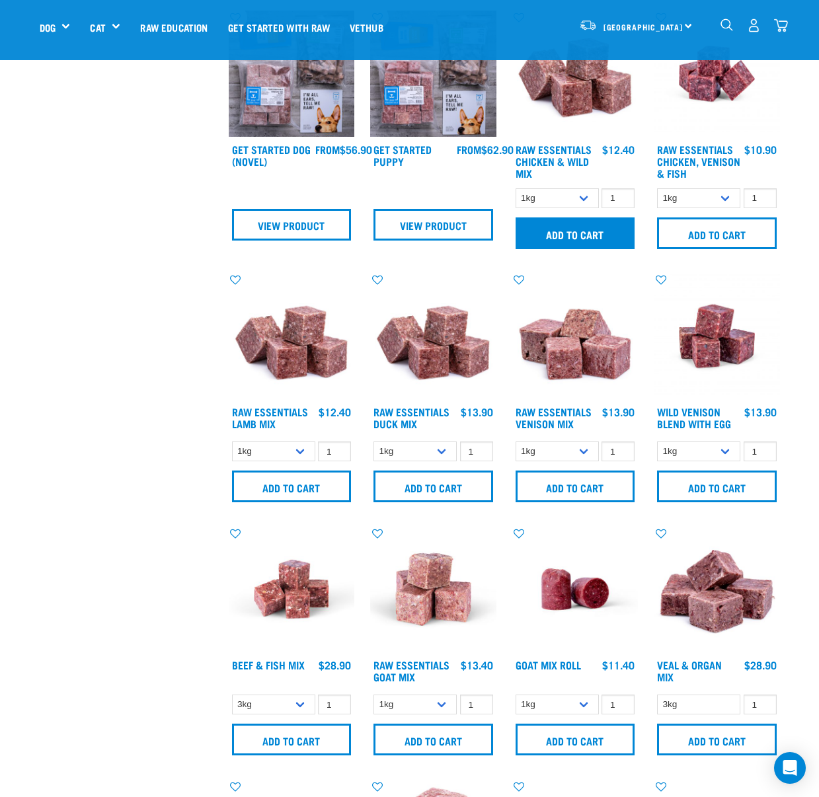
scroll to position [608, 0]
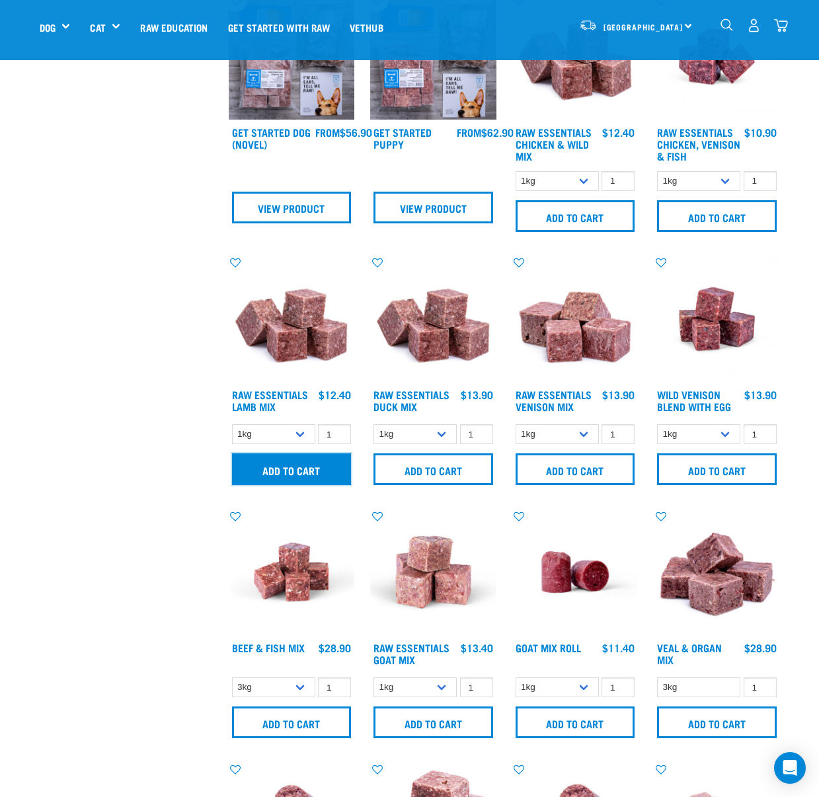
click at [337, 469] on input "Add to cart" at bounding box center [292, 469] width 120 height 32
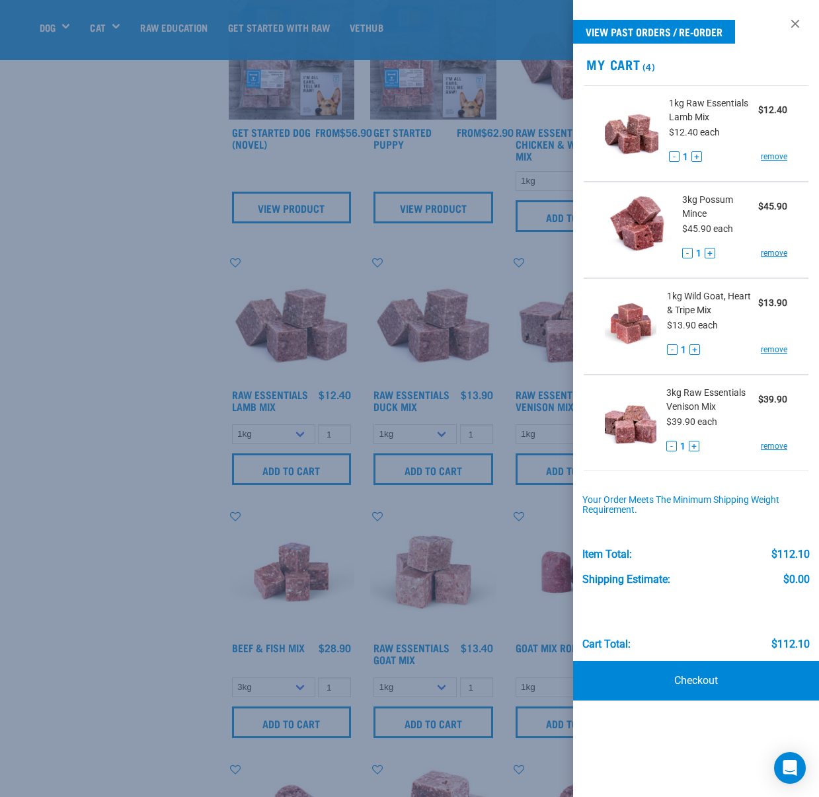
drag, startPoint x: 628, startPoint y: 671, endPoint x: 623, endPoint y: 663, distance: 9.0
click at [628, 670] on link "Checkout" at bounding box center [696, 681] width 246 height 40
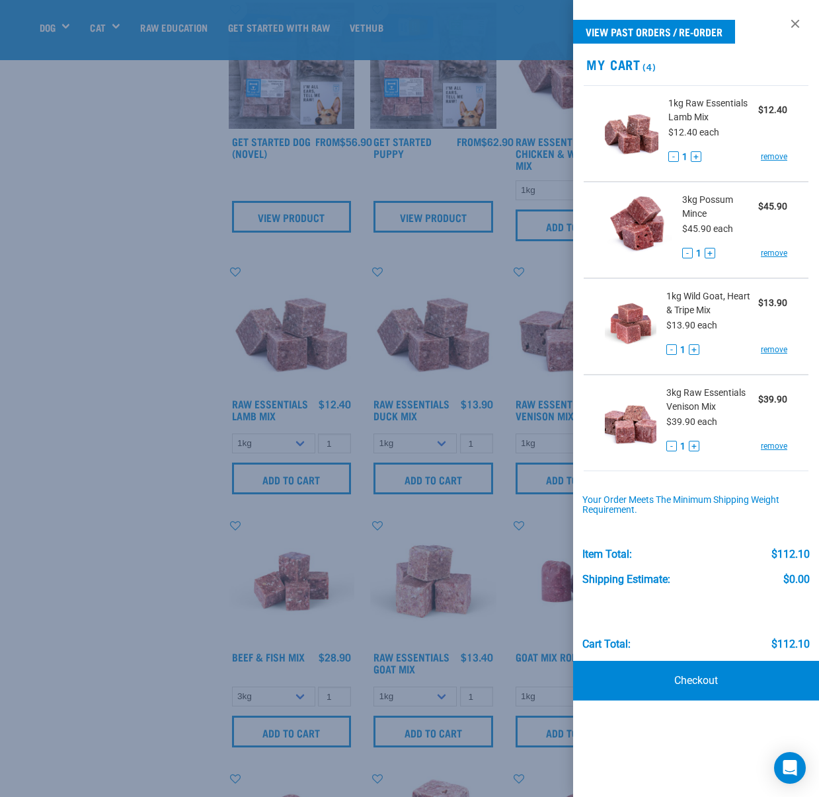
scroll to position [593, 0]
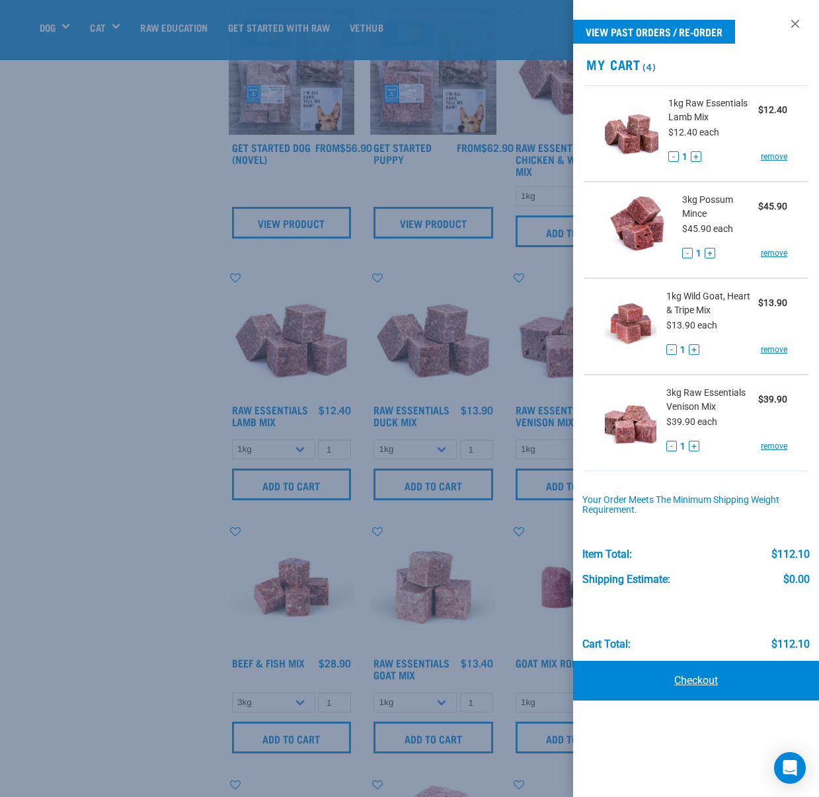
click at [703, 679] on link "Checkout" at bounding box center [696, 681] width 246 height 40
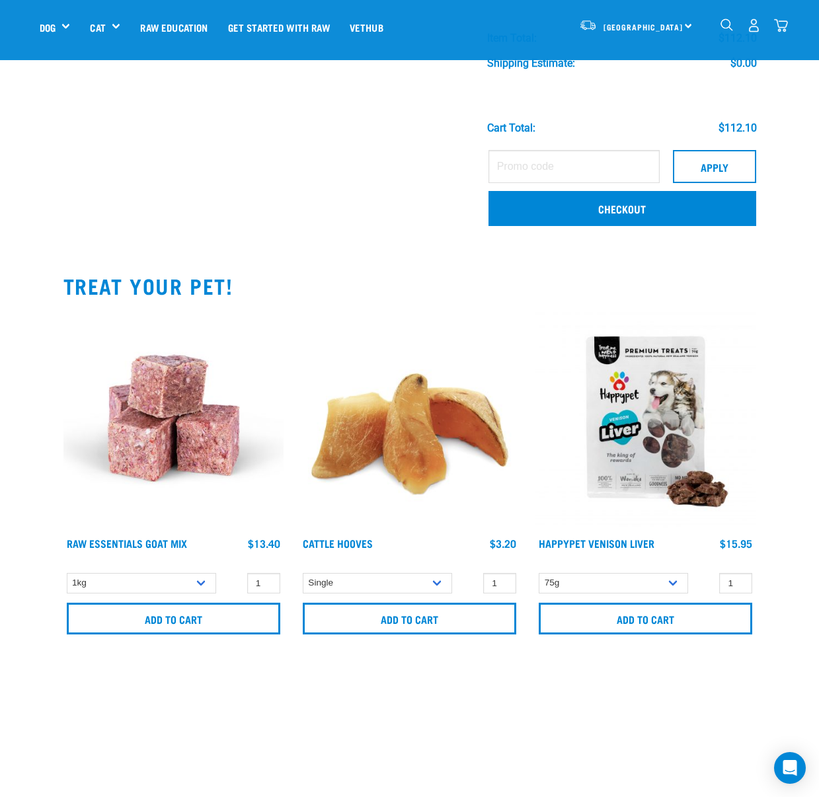
scroll to position [510, 0]
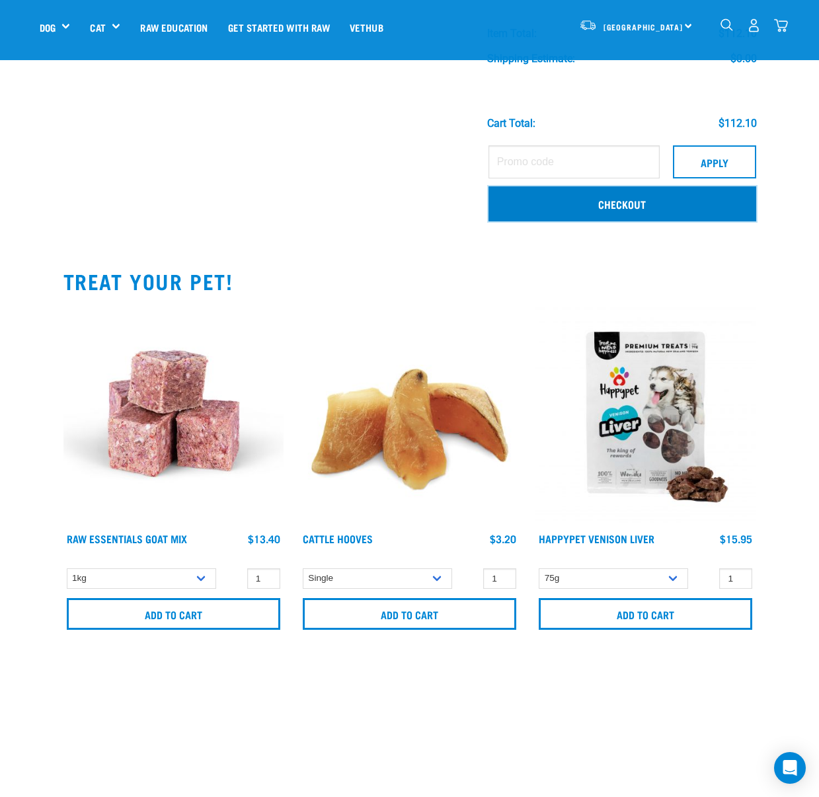
click at [605, 213] on link "Checkout" at bounding box center [622, 203] width 268 height 34
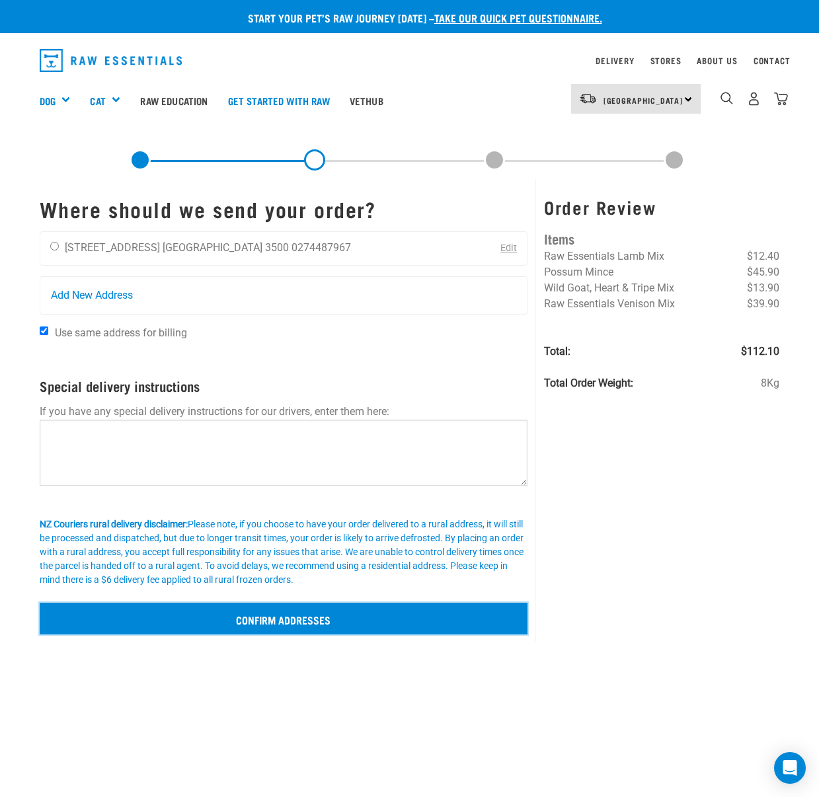
click at [375, 626] on input "Confirm addresses" at bounding box center [284, 619] width 488 height 32
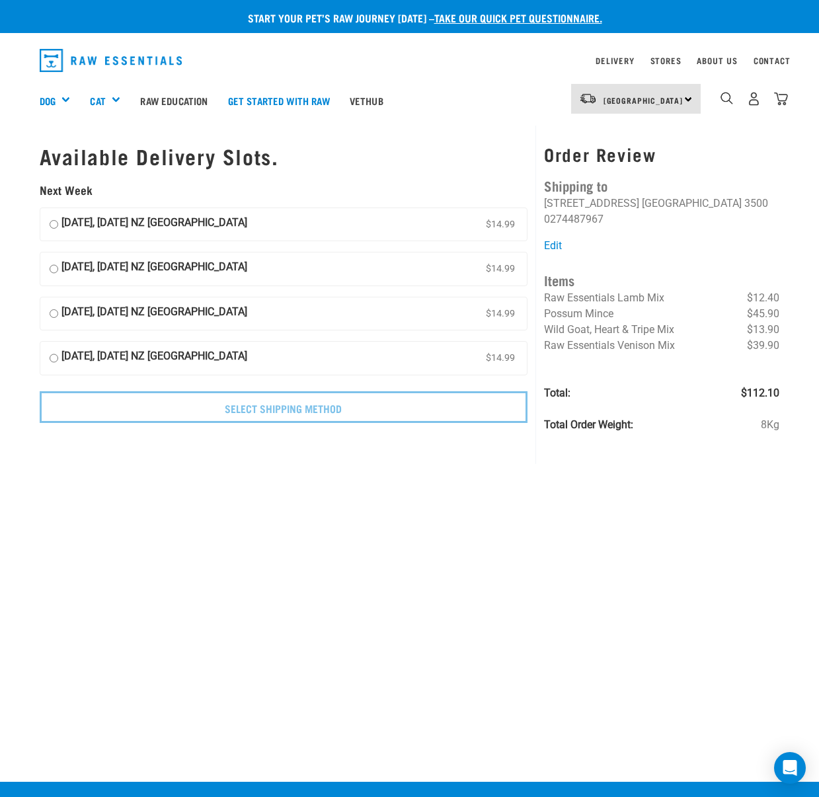
click at [51, 225] on input "26 August, Tuesday NZ Couriers North Island $14.99" at bounding box center [54, 225] width 9 height 20
radio input "true"
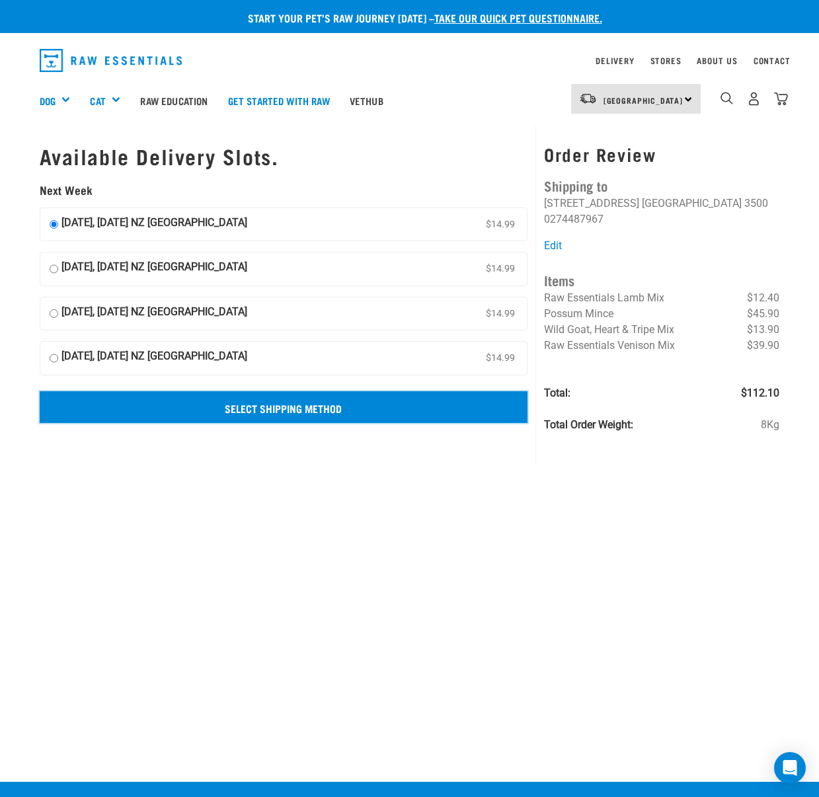
click at [217, 407] on input "Select Shipping Method" at bounding box center [284, 407] width 488 height 32
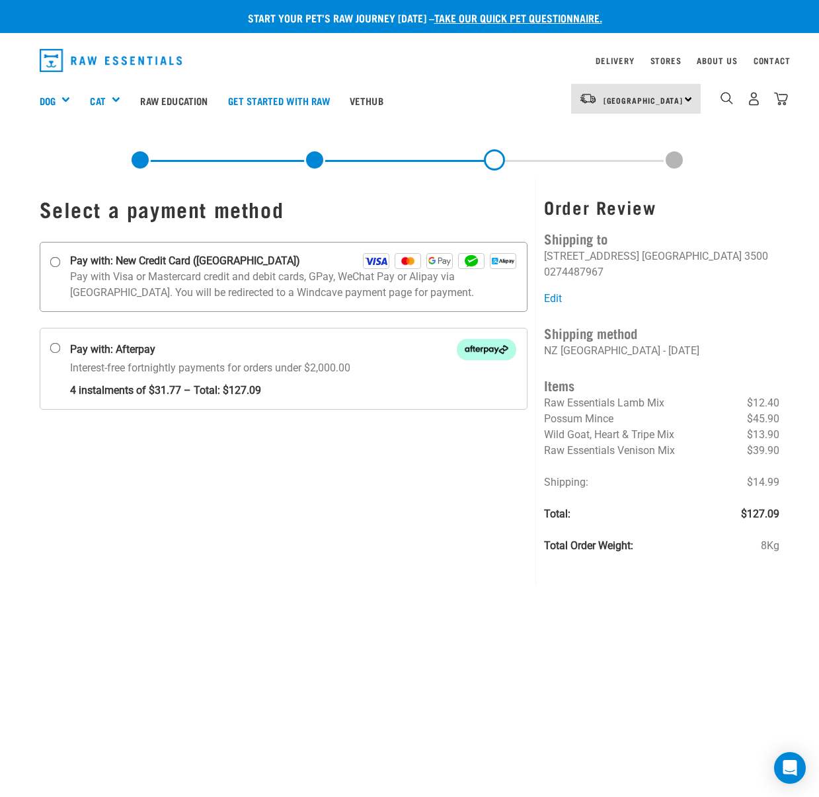
click at [52, 256] on label "Pay with: New Credit Card (Windcave)" at bounding box center [284, 277] width 488 height 70
click at [52, 256] on input "Pay with: New Credit Card (Windcave)" at bounding box center [55, 261] width 11 height 11
radio input "true"
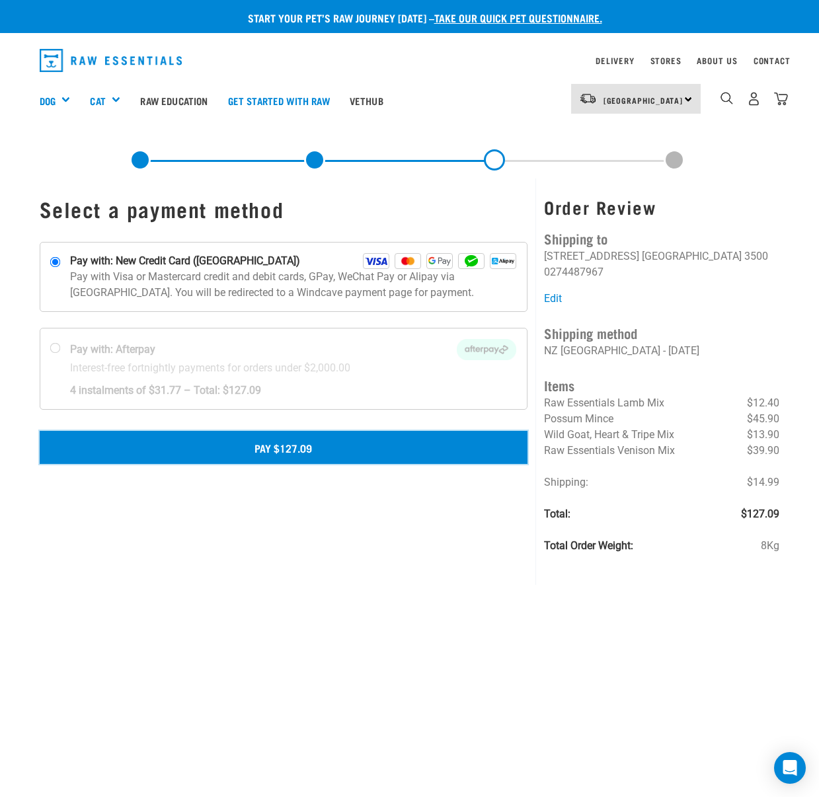
click at [340, 447] on button "Pay $127.09" at bounding box center [284, 447] width 488 height 33
